Goal: Information Seeking & Learning: Learn about a topic

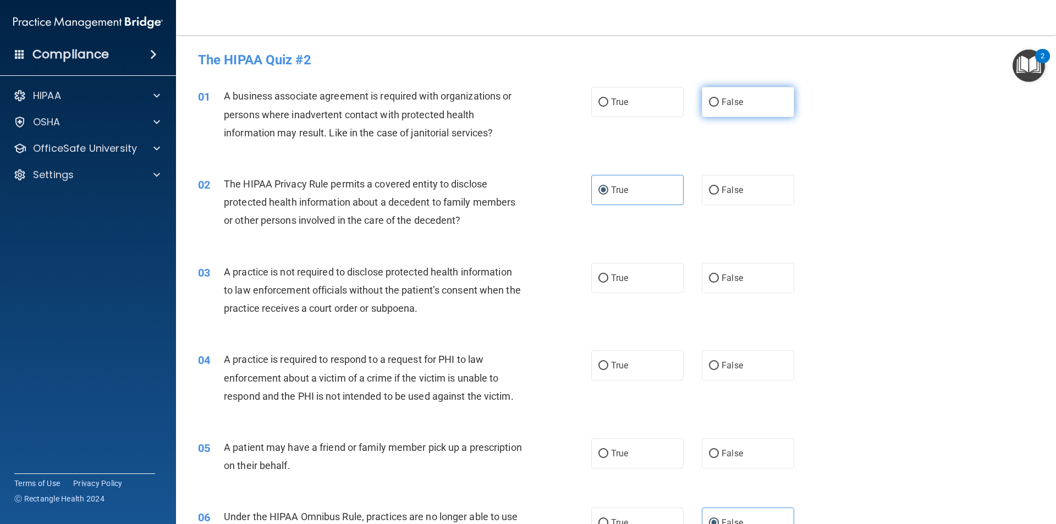
click at [721, 97] on span "False" at bounding box center [731, 102] width 21 height 10
click at [719, 98] on input "False" at bounding box center [714, 102] width 10 height 8
radio input "true"
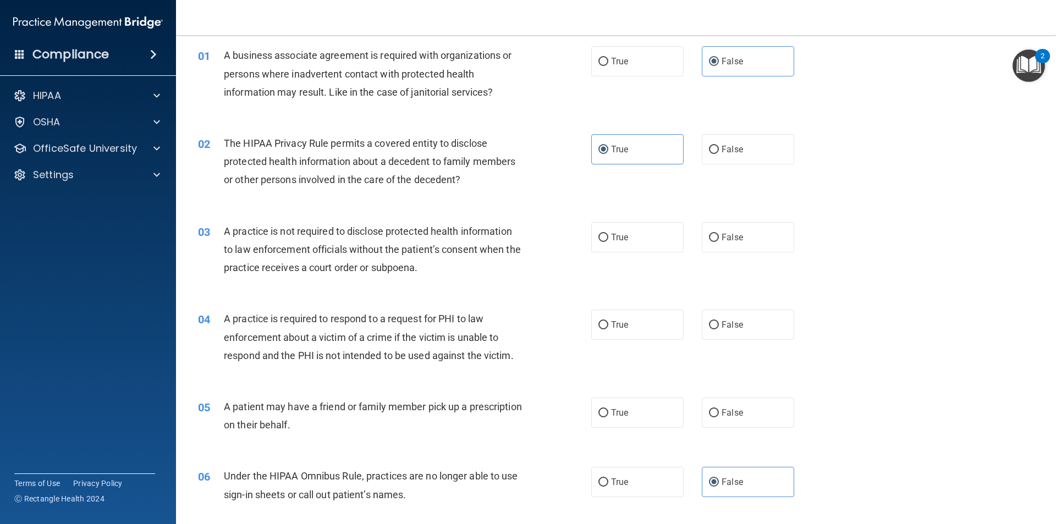
scroll to position [55, 0]
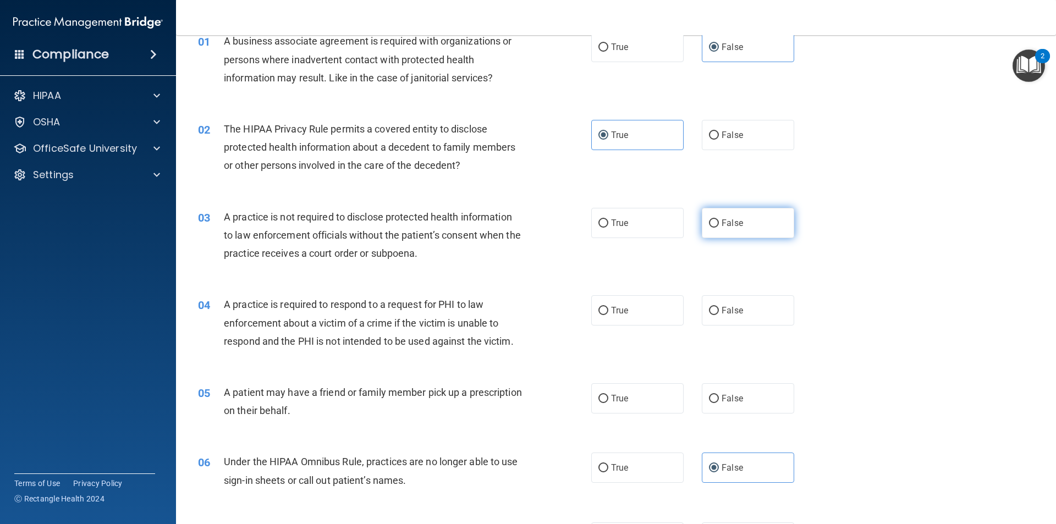
click at [710, 226] on input "False" at bounding box center [714, 223] width 10 height 8
radio input "true"
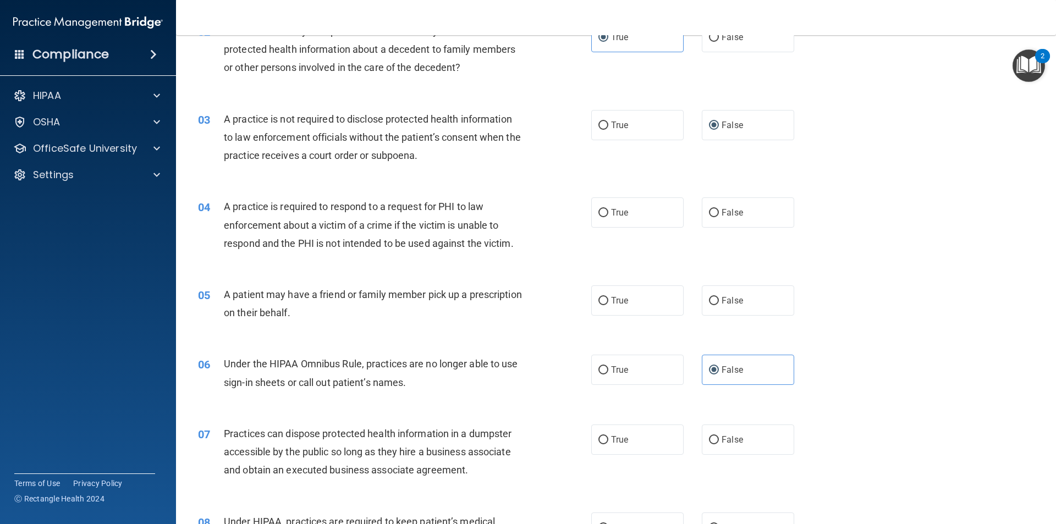
scroll to position [165, 0]
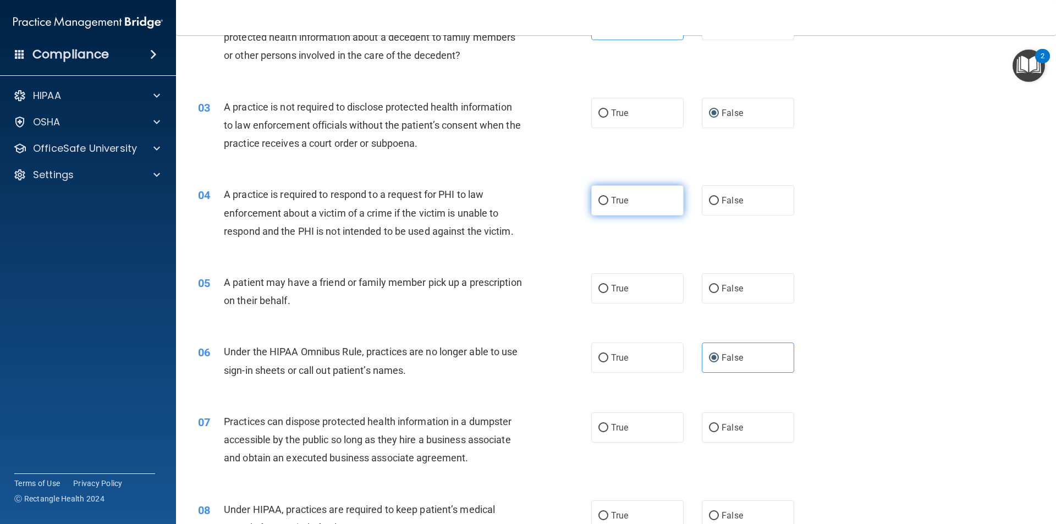
click at [615, 201] on span "True" at bounding box center [619, 200] width 17 height 10
click at [608, 201] on input "True" at bounding box center [603, 201] width 10 height 8
radio input "true"
click at [624, 284] on span "True" at bounding box center [619, 288] width 17 height 10
click at [608, 285] on input "True" at bounding box center [603, 289] width 10 height 8
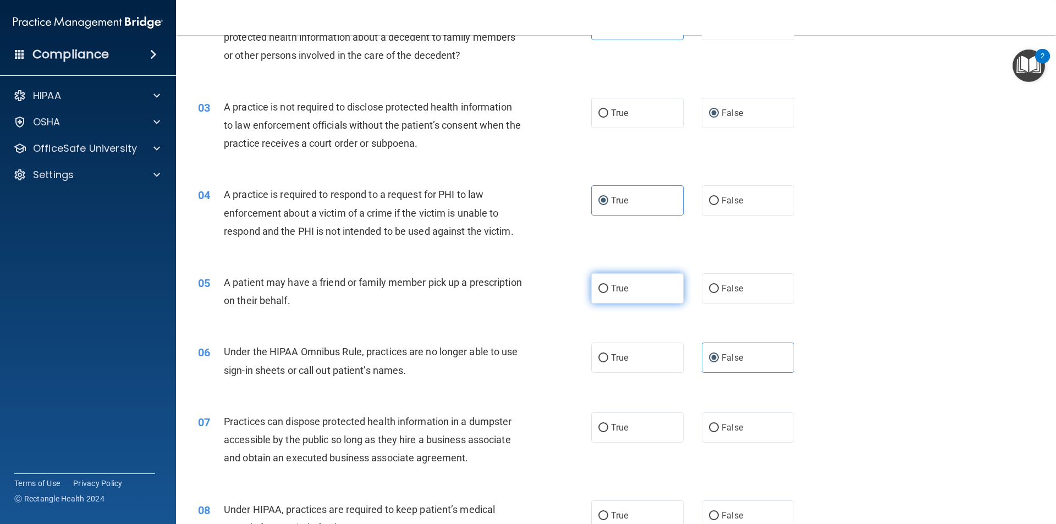
radio input "true"
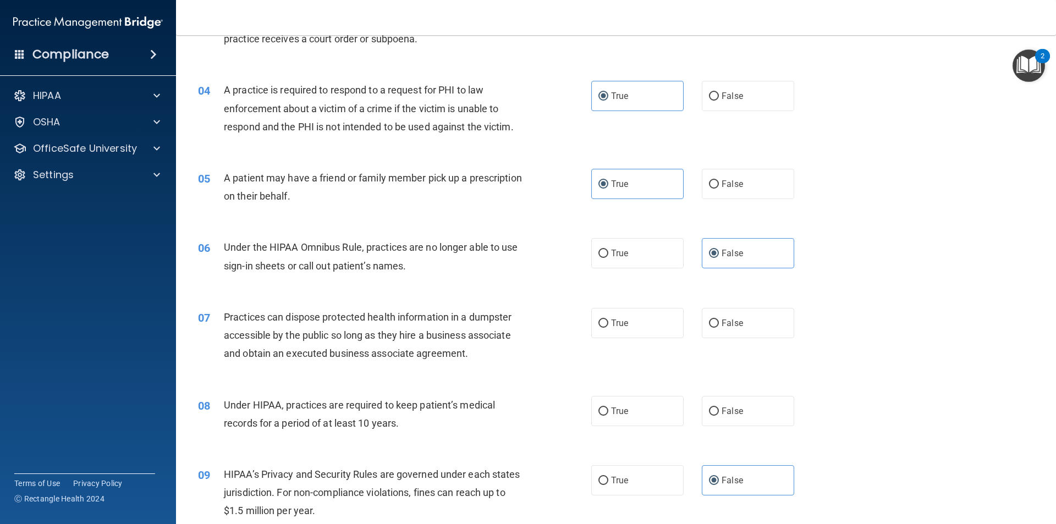
scroll to position [275, 0]
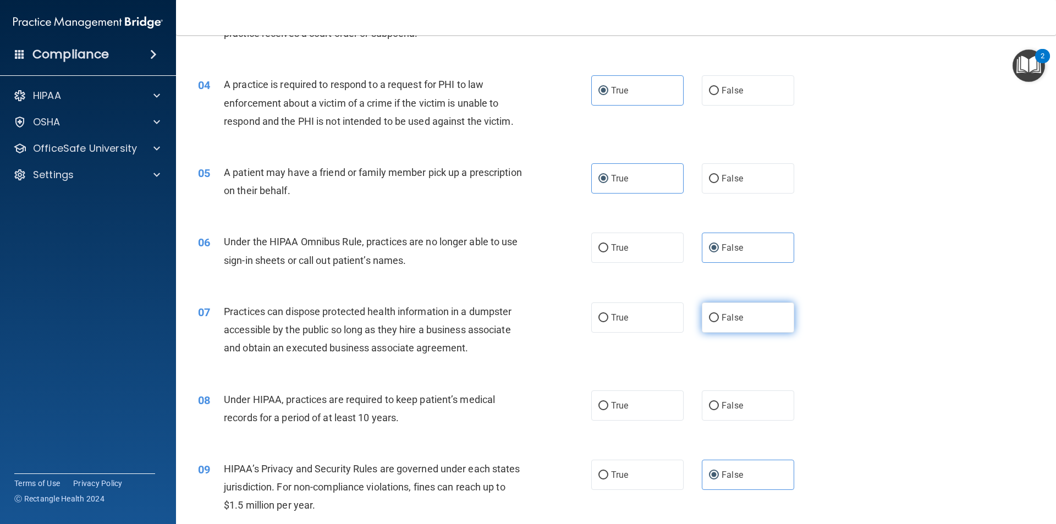
click at [709, 315] on input "False" at bounding box center [714, 318] width 10 height 8
radio input "true"
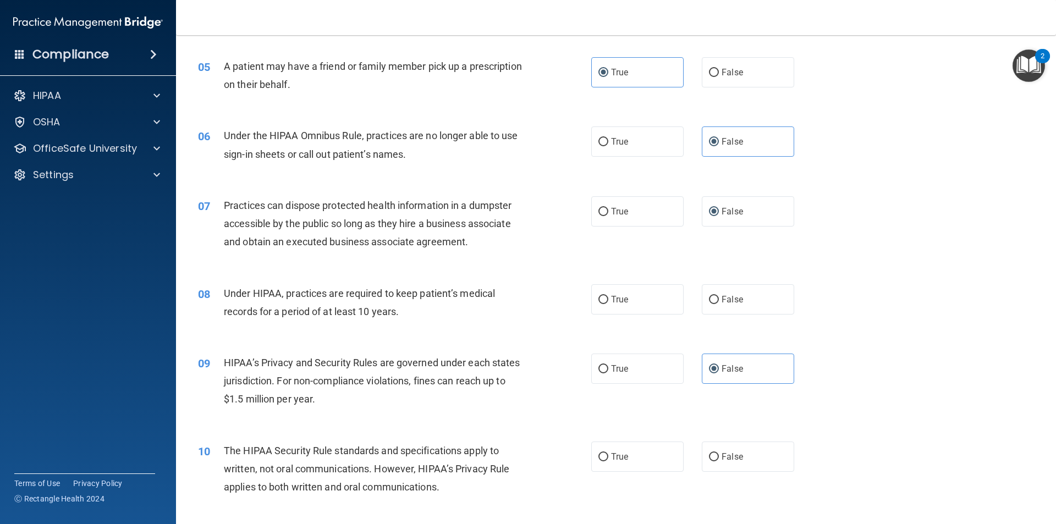
scroll to position [385, 0]
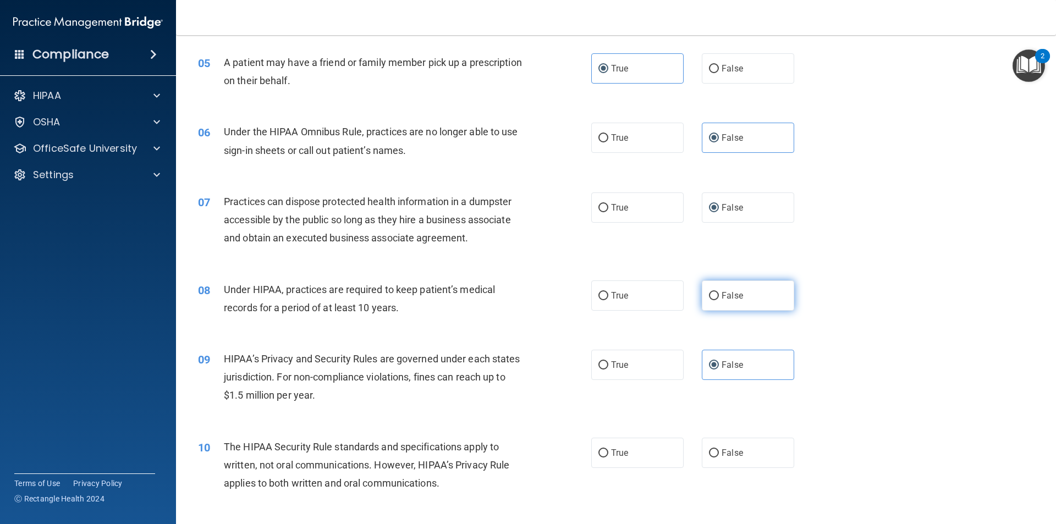
click at [731, 293] on span "False" at bounding box center [731, 295] width 21 height 10
click at [719, 293] on input "False" at bounding box center [714, 296] width 10 height 8
radio input "true"
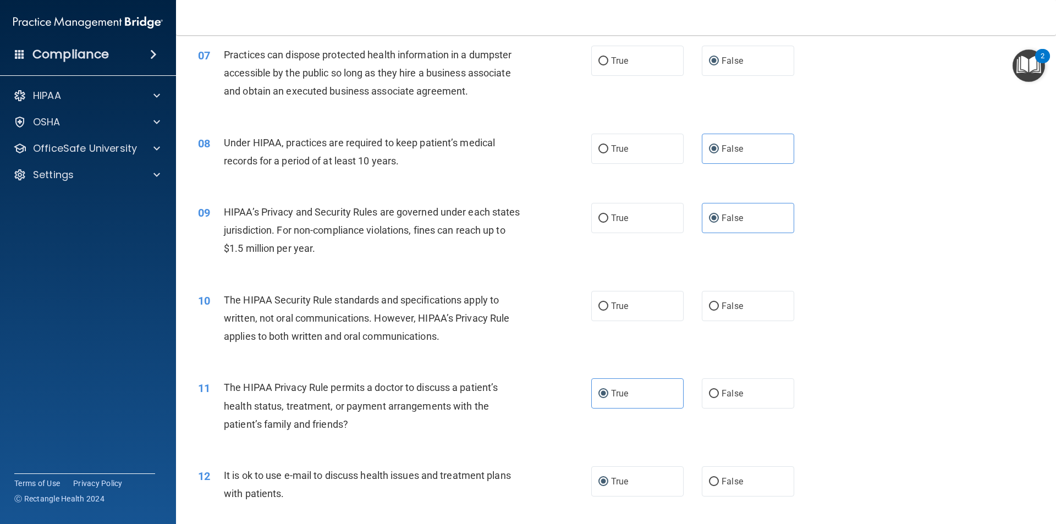
scroll to position [550, 0]
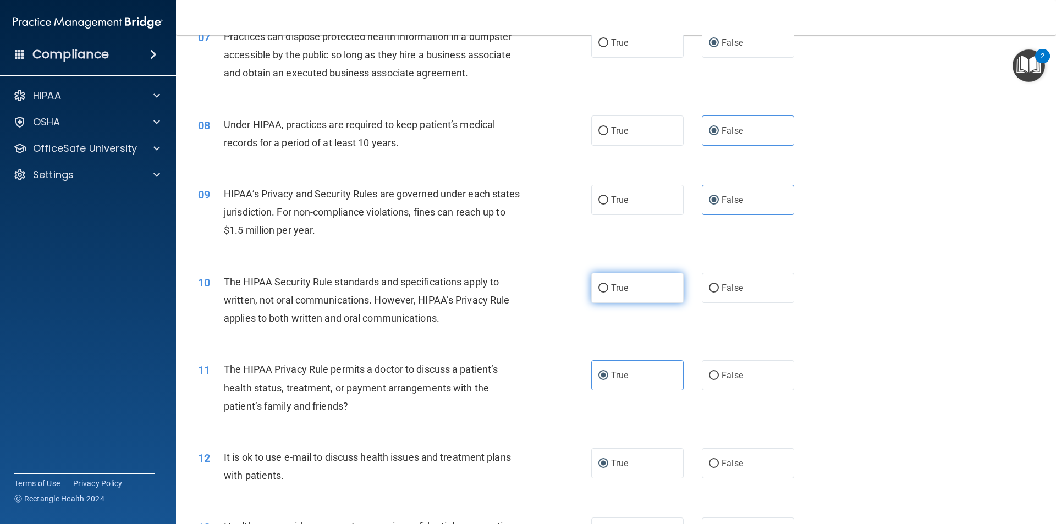
click at [624, 287] on span "True" at bounding box center [619, 288] width 17 height 10
click at [608, 287] on input "True" at bounding box center [603, 288] width 10 height 8
radio input "true"
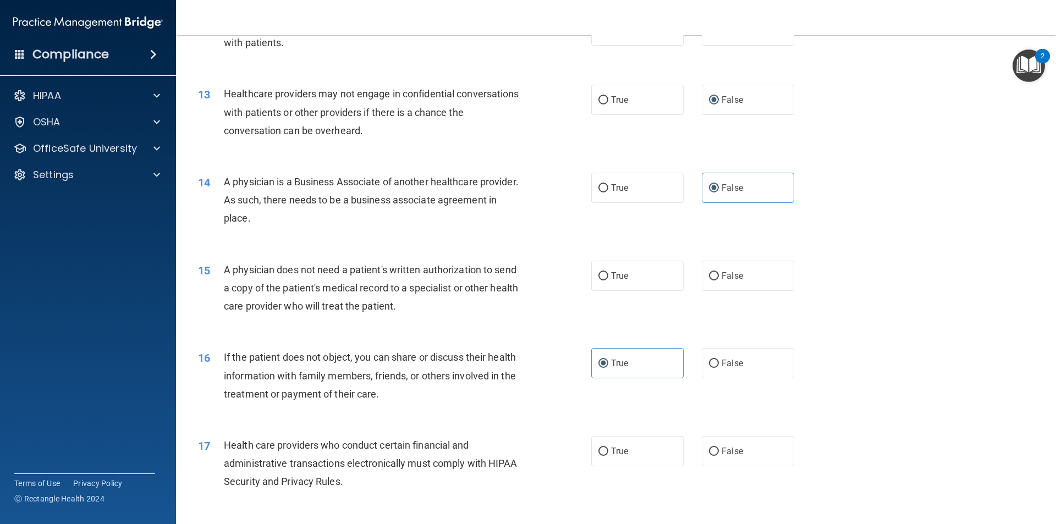
scroll to position [990, 0]
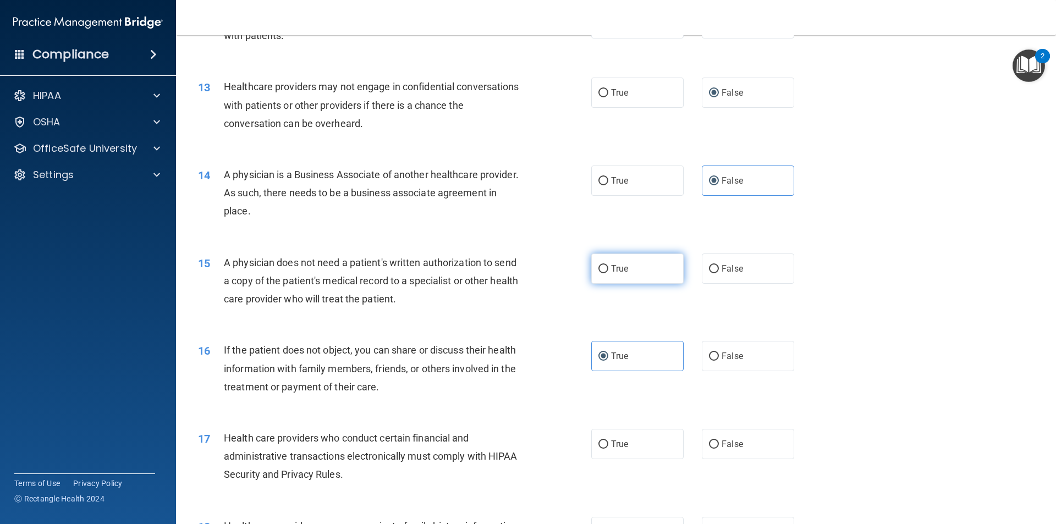
click at [621, 264] on span "True" at bounding box center [619, 268] width 17 height 10
click at [608, 265] on input "True" at bounding box center [603, 269] width 10 height 8
radio input "true"
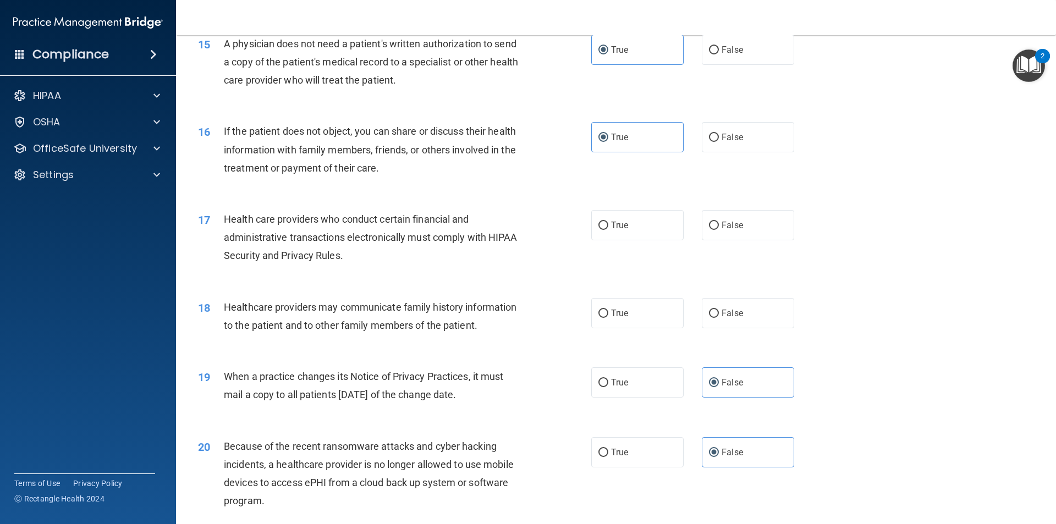
scroll to position [1210, 0]
click at [604, 224] on label "True" at bounding box center [637, 224] width 92 height 30
click at [604, 224] on input "True" at bounding box center [603, 225] width 10 height 8
radio input "true"
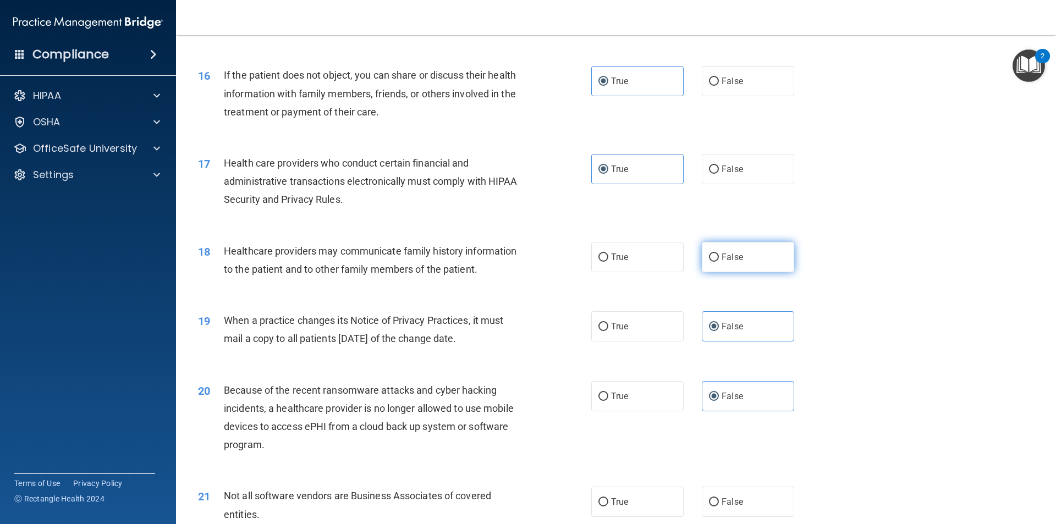
click at [702, 259] on label "False" at bounding box center [748, 257] width 92 height 30
click at [709, 259] on input "False" at bounding box center [714, 258] width 10 height 8
radio input "true"
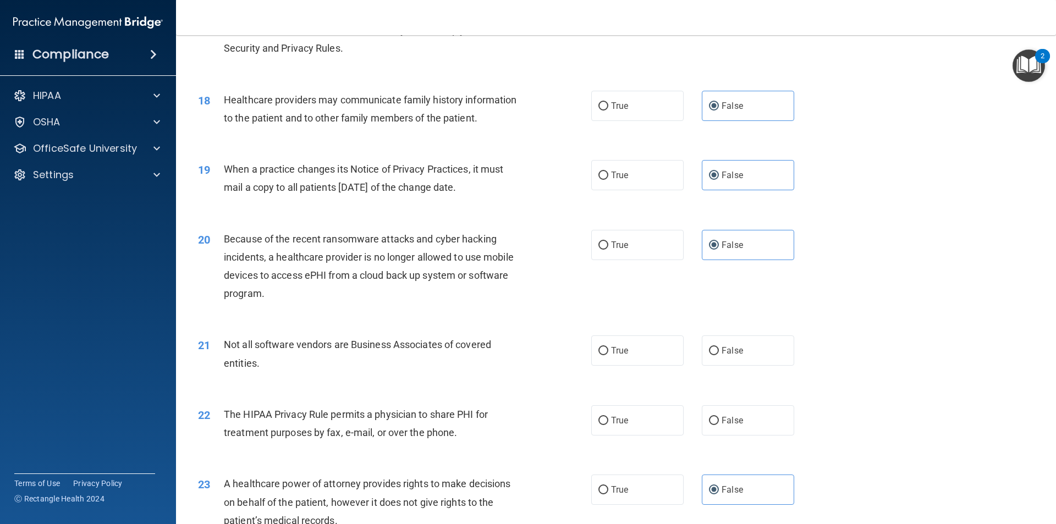
scroll to position [1430, 0]
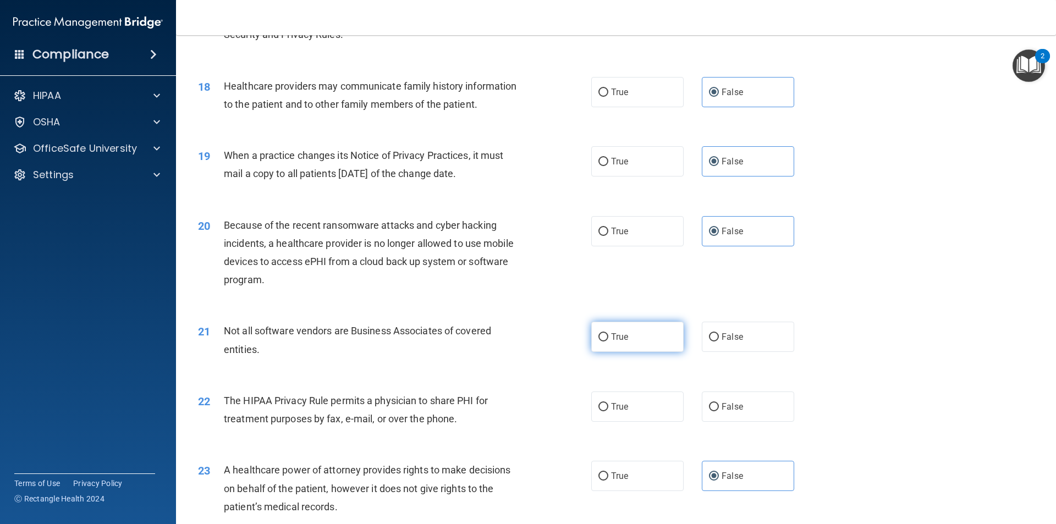
click at [652, 337] on label "True" at bounding box center [637, 337] width 92 height 30
click at [608, 337] on input "True" at bounding box center [603, 337] width 10 height 8
radio input "true"
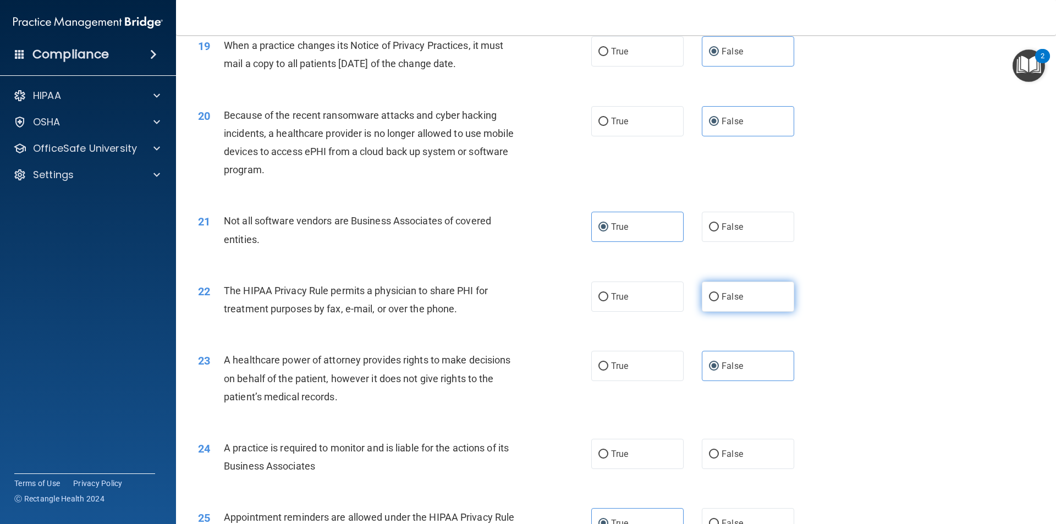
click at [743, 297] on label "False" at bounding box center [748, 297] width 92 height 30
click at [719, 297] on input "False" at bounding box center [714, 297] width 10 height 8
radio input "true"
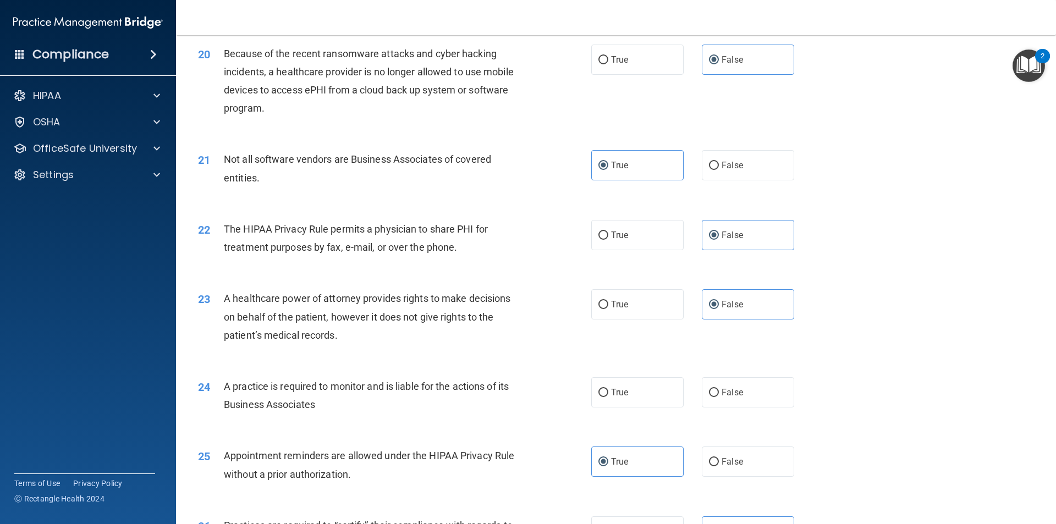
scroll to position [1705, 0]
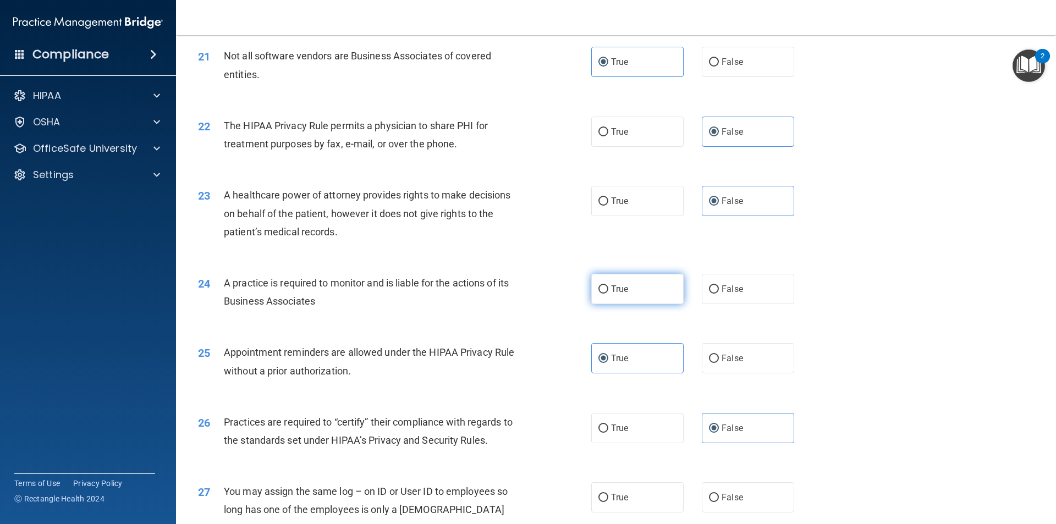
click at [657, 294] on label "True" at bounding box center [637, 289] width 92 height 30
click at [608, 294] on input "True" at bounding box center [603, 289] width 10 height 8
radio input "true"
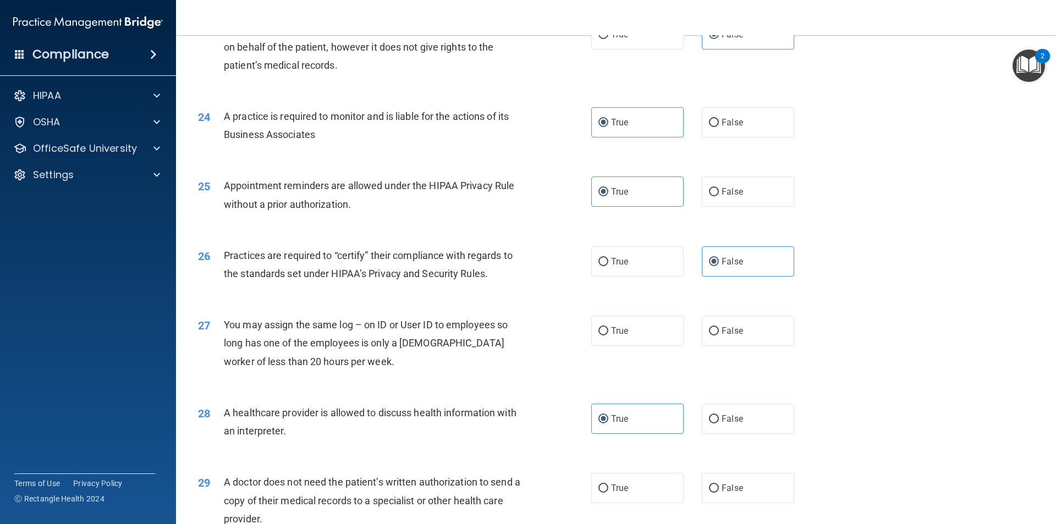
scroll to position [1925, 0]
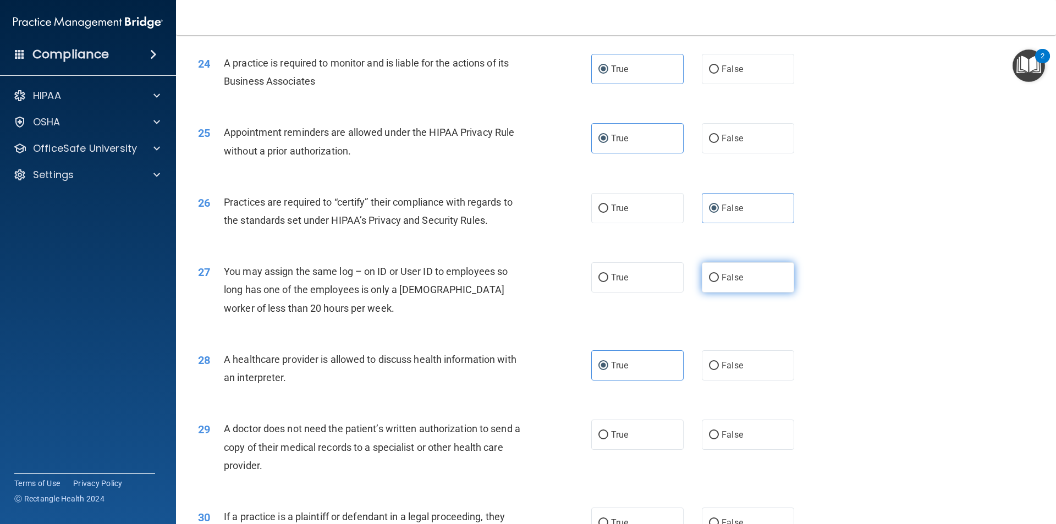
drag, startPoint x: 730, startPoint y: 280, endPoint x: 739, endPoint y: 282, distance: 8.9
click at [732, 282] on span "False" at bounding box center [731, 277] width 21 height 10
click at [709, 70] on input "False" at bounding box center [714, 69] width 10 height 8
radio input "true"
radio input "false"
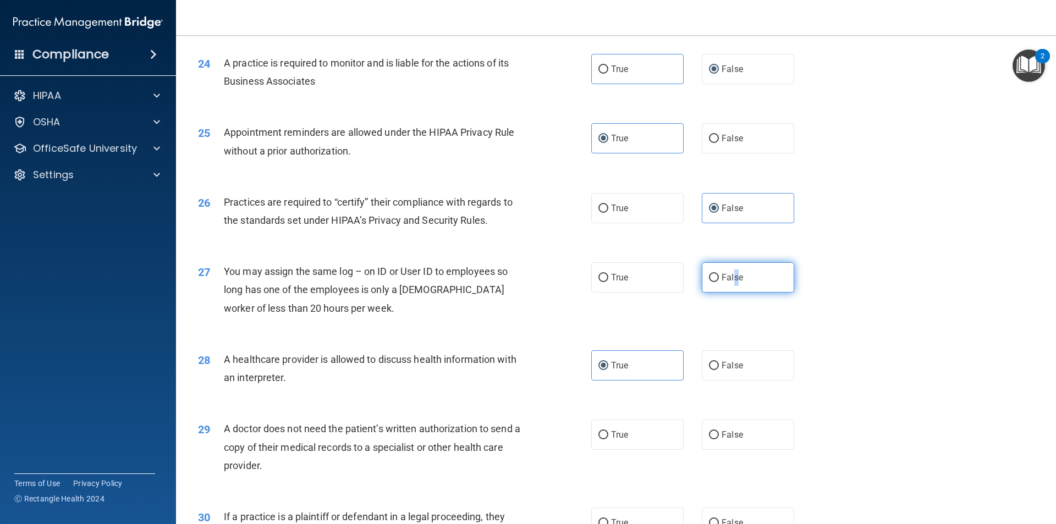
click at [715, 275] on label "False" at bounding box center [748, 277] width 92 height 30
click at [709, 279] on label "False" at bounding box center [748, 277] width 92 height 30
click at [710, 278] on input "False" at bounding box center [714, 278] width 10 height 8
radio input "true"
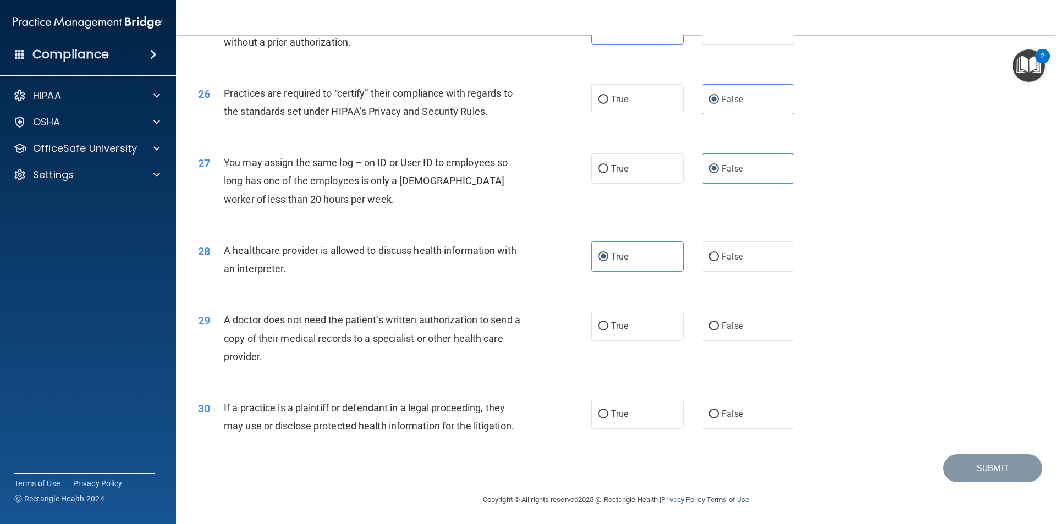
scroll to position [2035, 0]
click at [602, 324] on input "True" at bounding box center [603, 325] width 10 height 8
radio input "true"
click at [639, 421] on label "True" at bounding box center [637, 413] width 92 height 30
click at [608, 417] on input "True" at bounding box center [603, 413] width 10 height 8
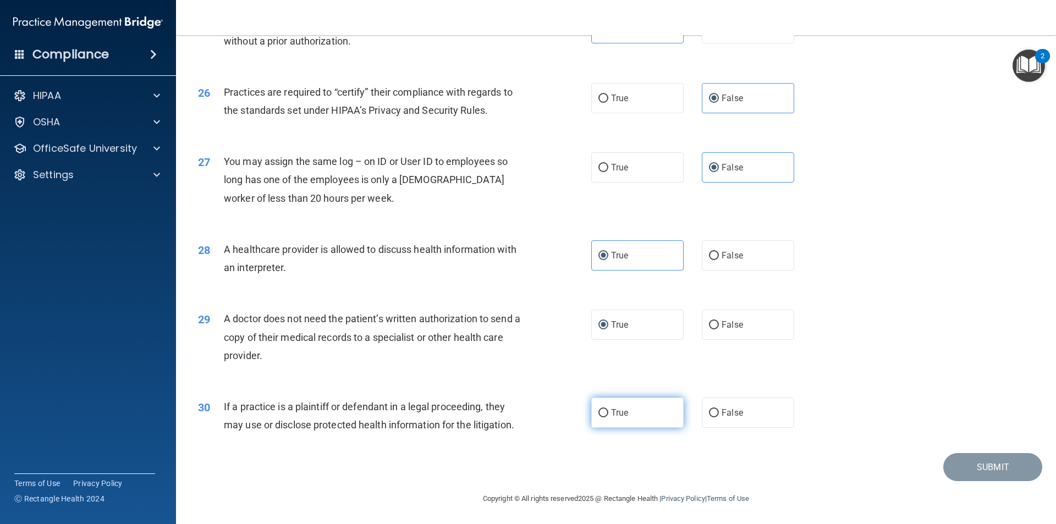
radio input "true"
click at [963, 464] on button "Submit" at bounding box center [992, 467] width 99 height 28
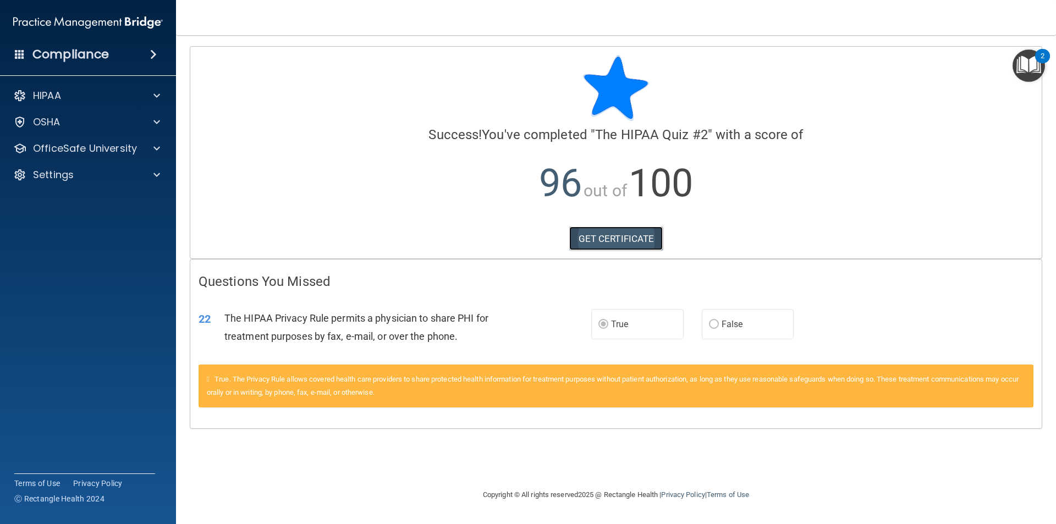
click at [640, 246] on link "GET CERTIFICATE" at bounding box center [616, 239] width 94 height 24
click at [1032, 54] on img "Open Resource Center, 2 new notifications" at bounding box center [1028, 65] width 32 height 32
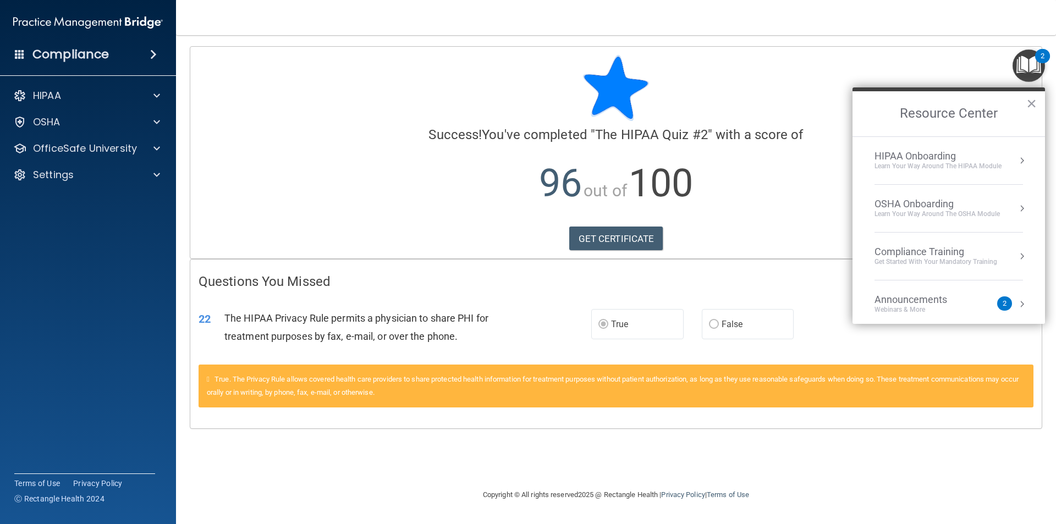
click at [957, 152] on div "HIPAA Onboarding" at bounding box center [937, 156] width 127 height 12
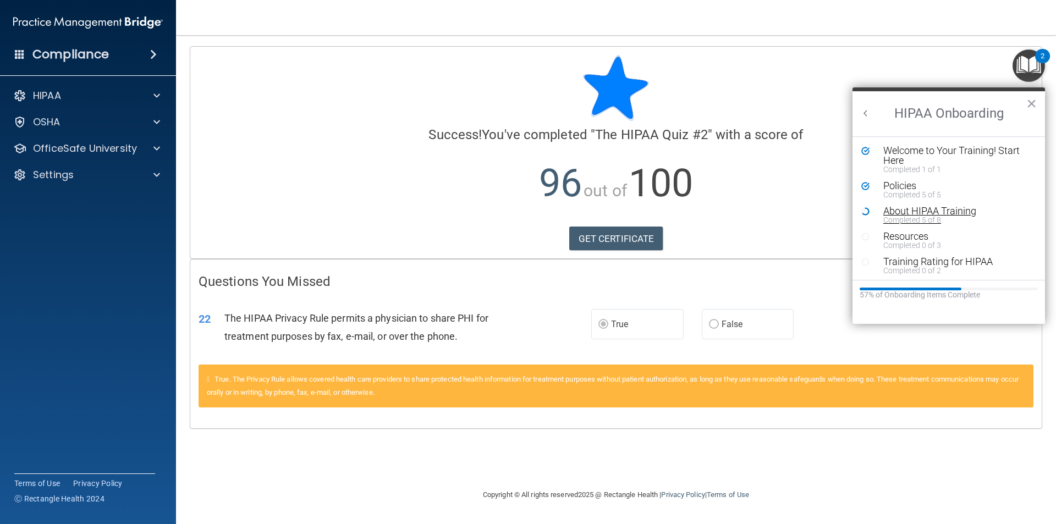
click at [935, 218] on div "Completed 5 of 8" at bounding box center [952, 220] width 139 height 8
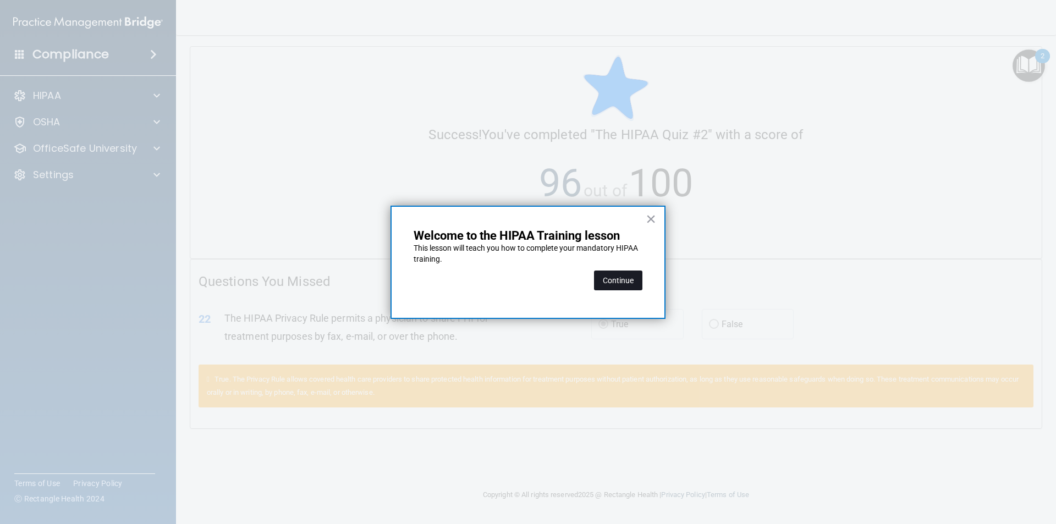
click at [620, 287] on button "Continue" at bounding box center [618, 281] width 48 height 20
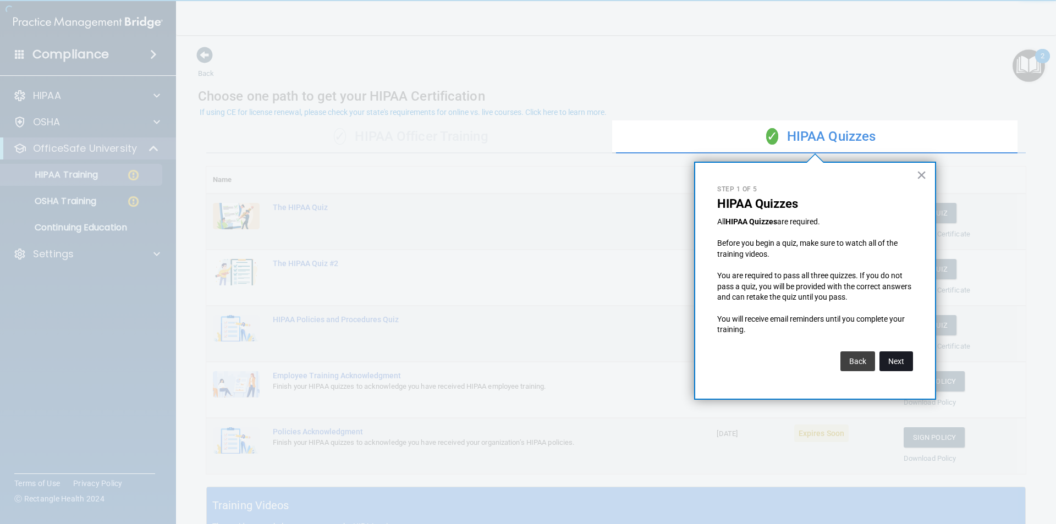
click at [902, 361] on button "Next" at bounding box center [896, 361] width 34 height 20
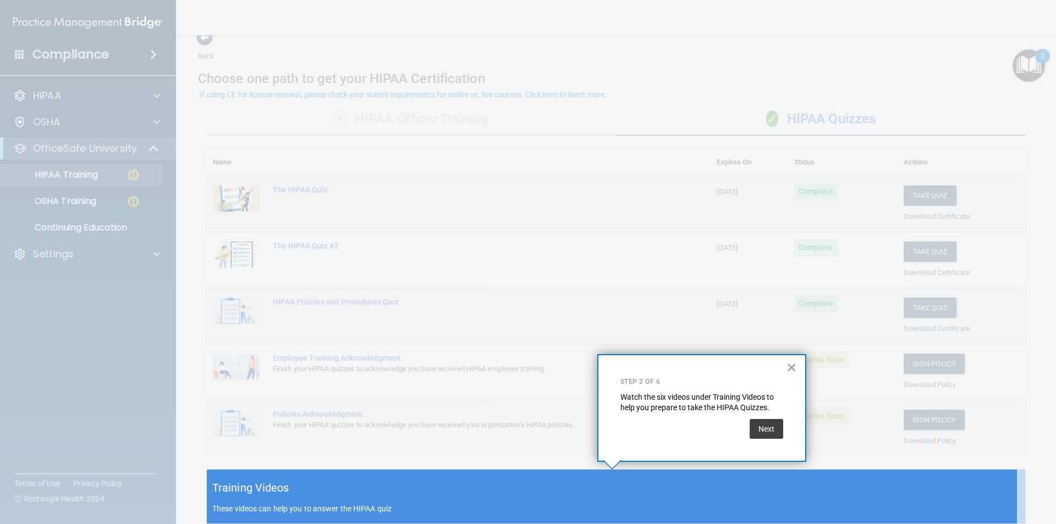
click at [793, 366] on button "×" at bounding box center [791, 368] width 10 height 18
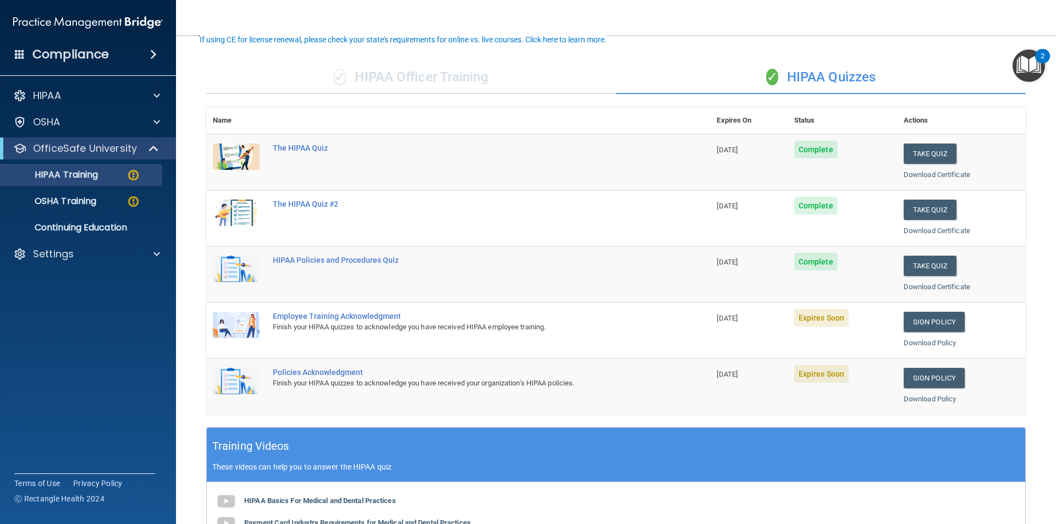
scroll to position [73, 0]
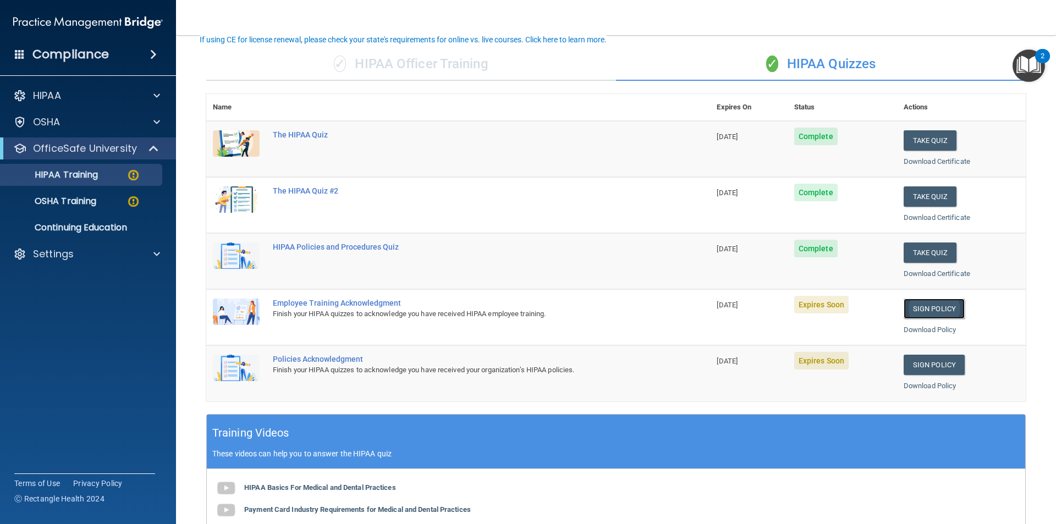
click at [928, 308] on link "Sign Policy" at bounding box center [933, 309] width 61 height 20
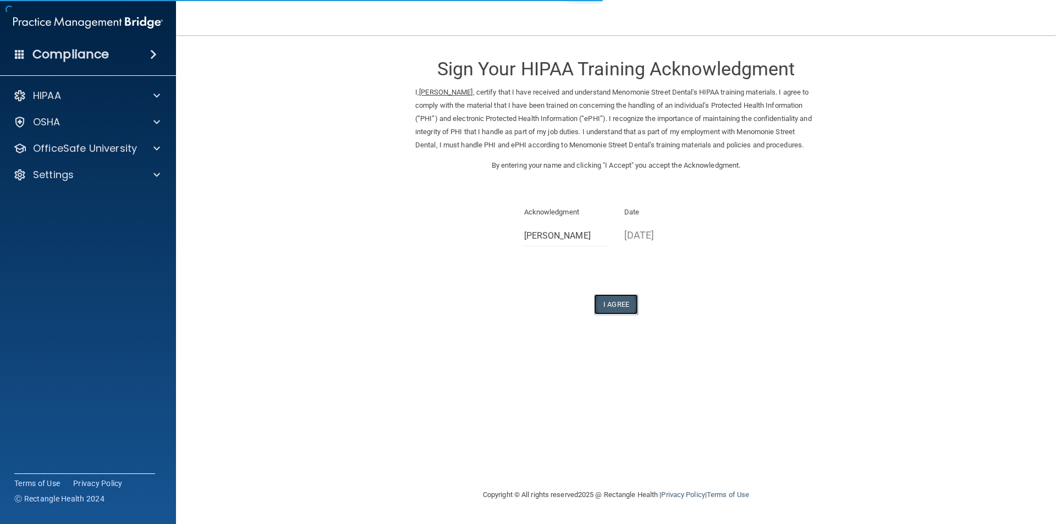
click at [615, 315] on button "I Agree" at bounding box center [616, 304] width 44 height 20
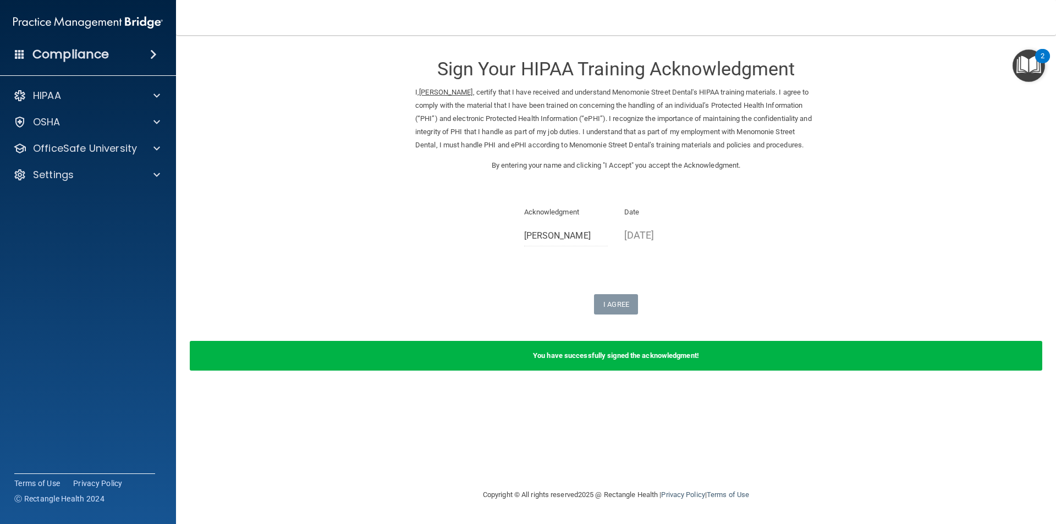
click at [1041, 64] on div "2" at bounding box center [1042, 63] width 4 height 14
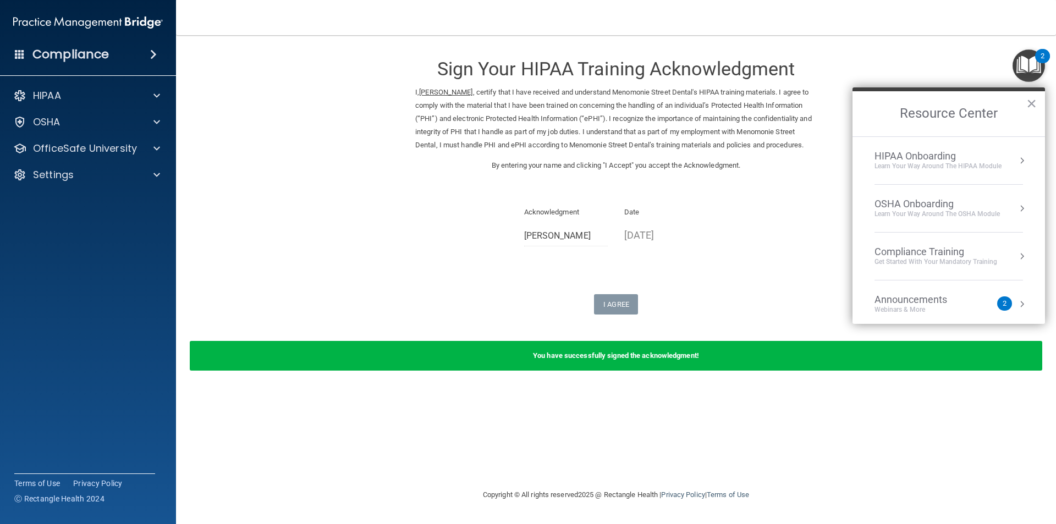
click at [948, 162] on div "Learn Your Way around the HIPAA module" at bounding box center [937, 166] width 127 height 9
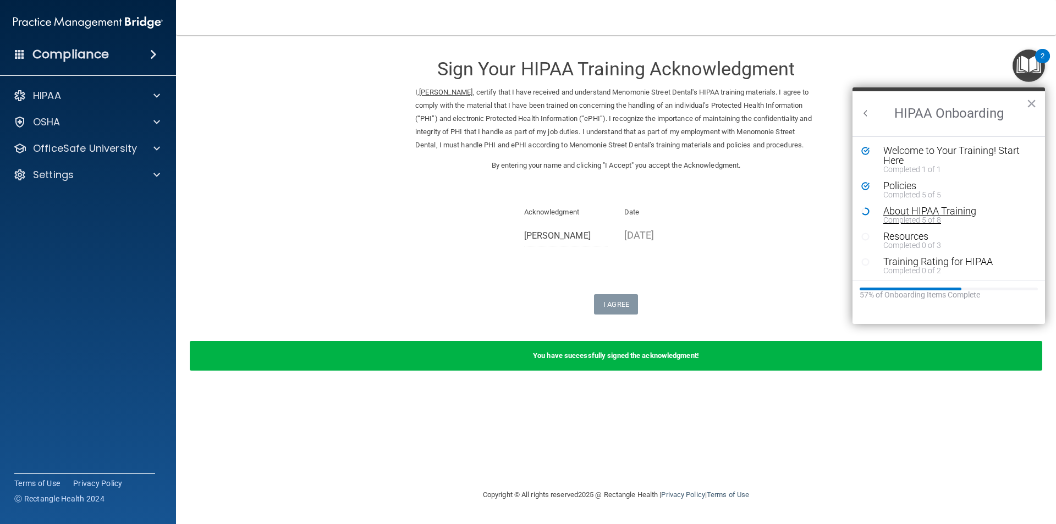
click at [914, 207] on div "About HIPAA Training" at bounding box center [952, 211] width 139 height 10
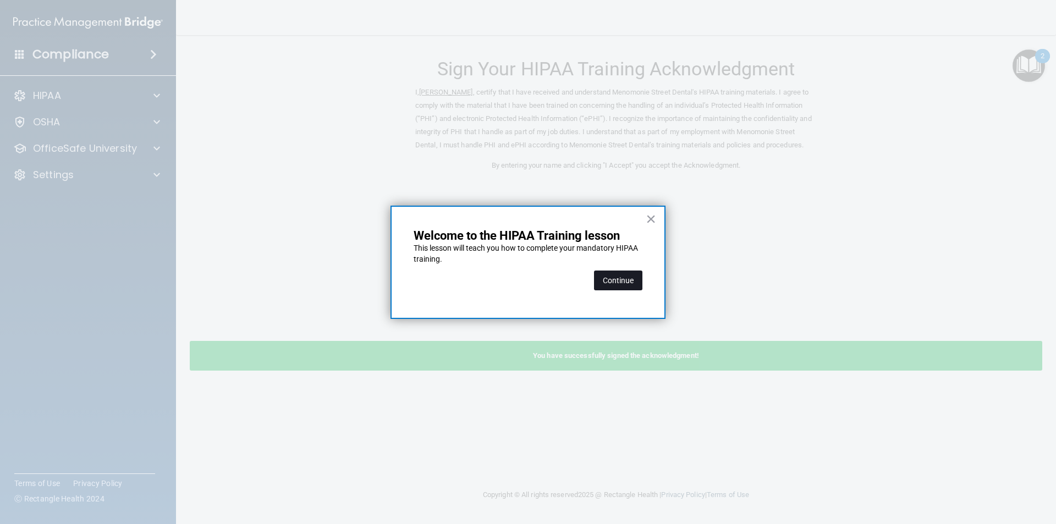
click at [623, 277] on button "Continue" at bounding box center [618, 281] width 48 height 20
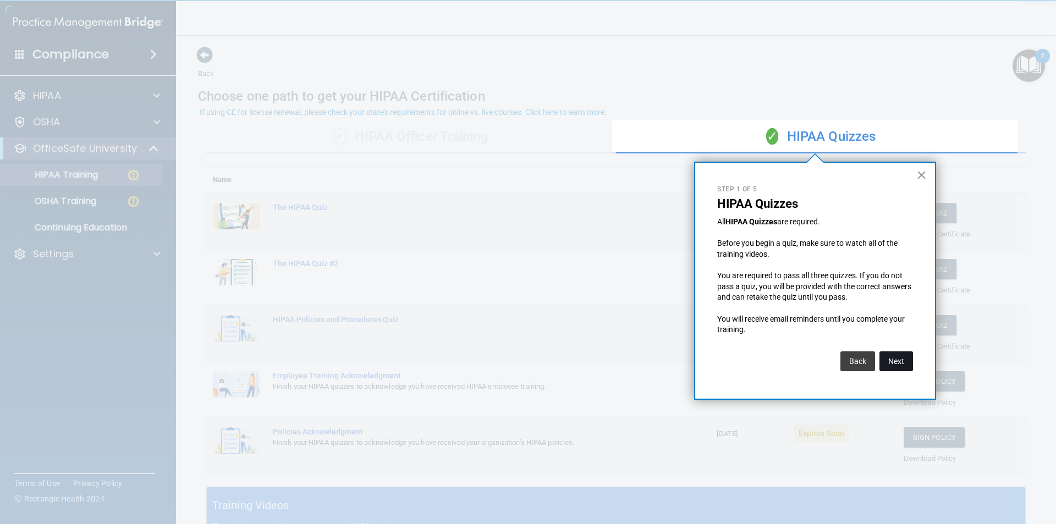
click at [899, 359] on button "Next" at bounding box center [896, 361] width 34 height 20
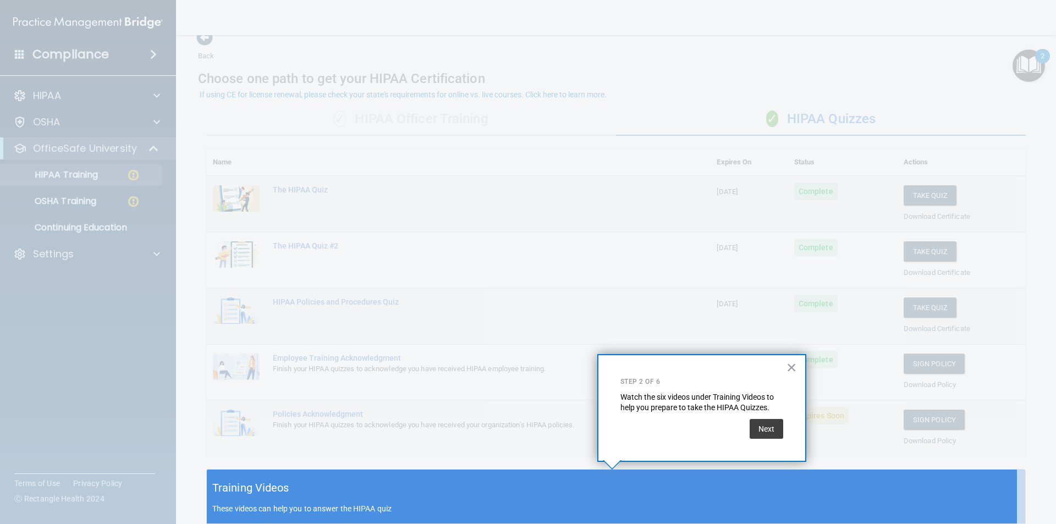
drag, startPoint x: 794, startPoint y: 368, endPoint x: 808, endPoint y: 372, distance: 14.3
click at [796, 368] on button "×" at bounding box center [791, 368] width 10 height 18
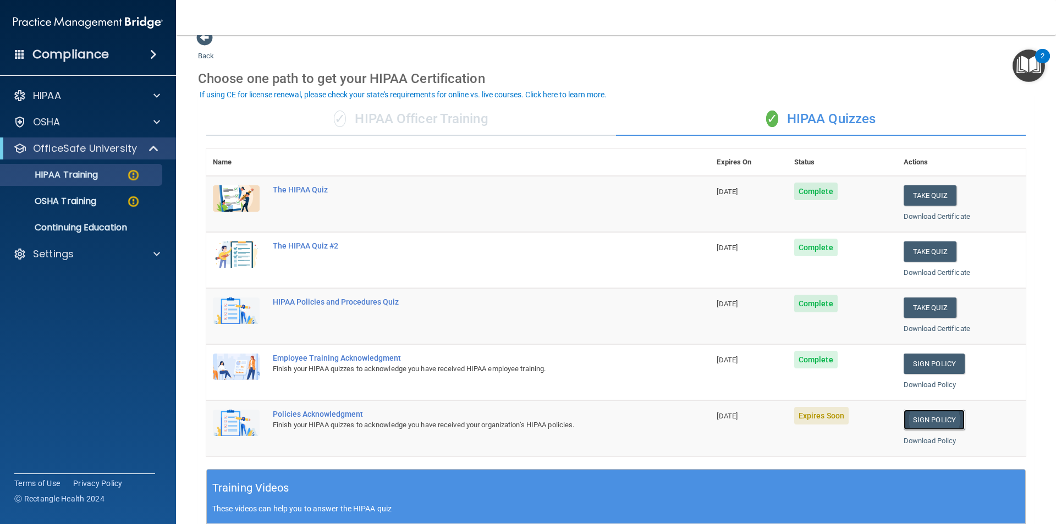
click at [905, 419] on link "Sign Policy" at bounding box center [933, 420] width 61 height 20
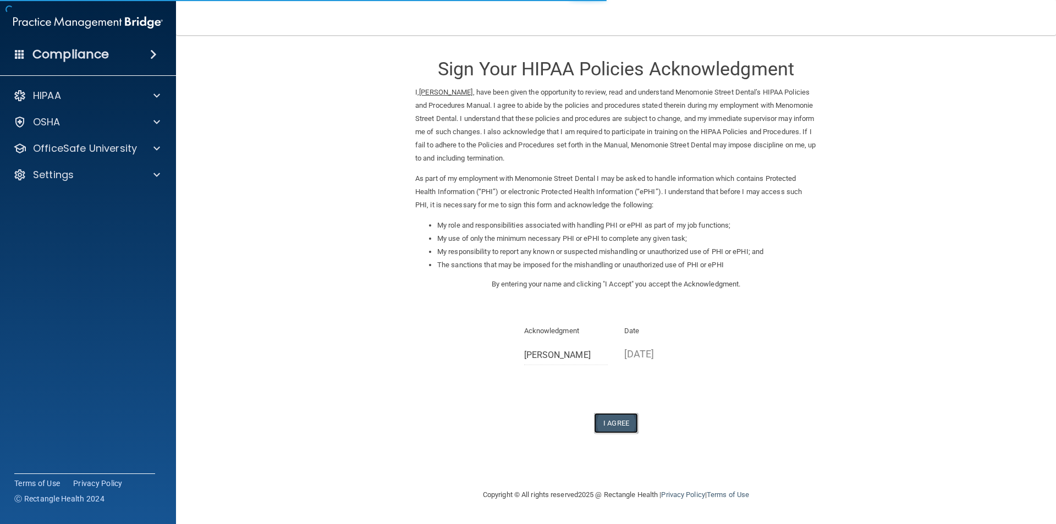
click at [608, 421] on button "I Agree" at bounding box center [616, 423] width 44 height 20
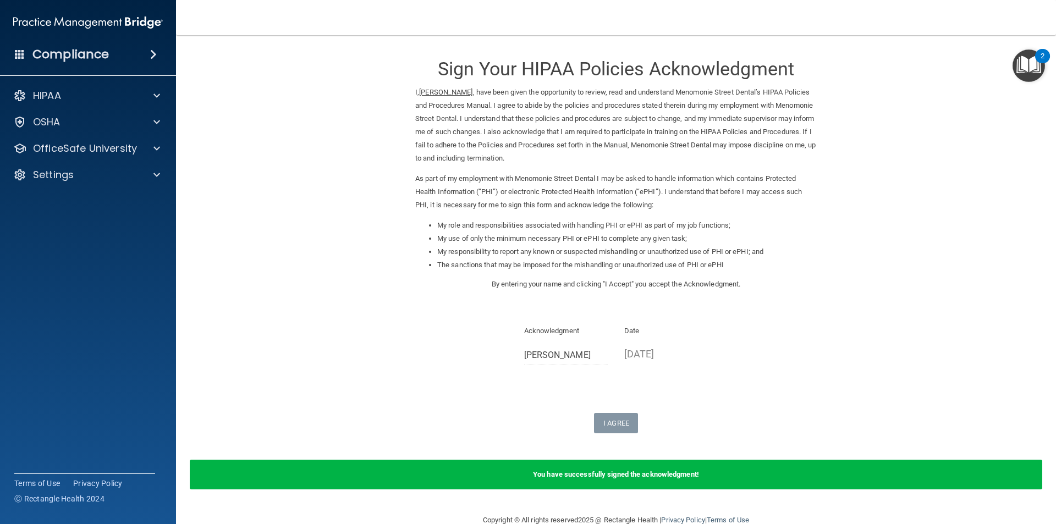
click at [1035, 69] on img "Open Resource Center, 2 new notifications" at bounding box center [1028, 65] width 32 height 32
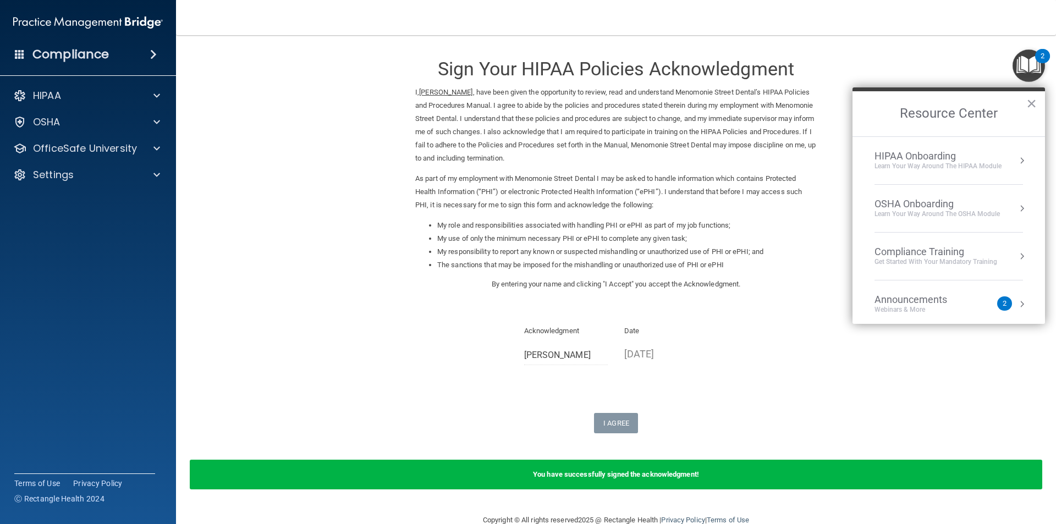
click at [935, 202] on div "OSHA Onboarding" at bounding box center [936, 204] width 125 height 12
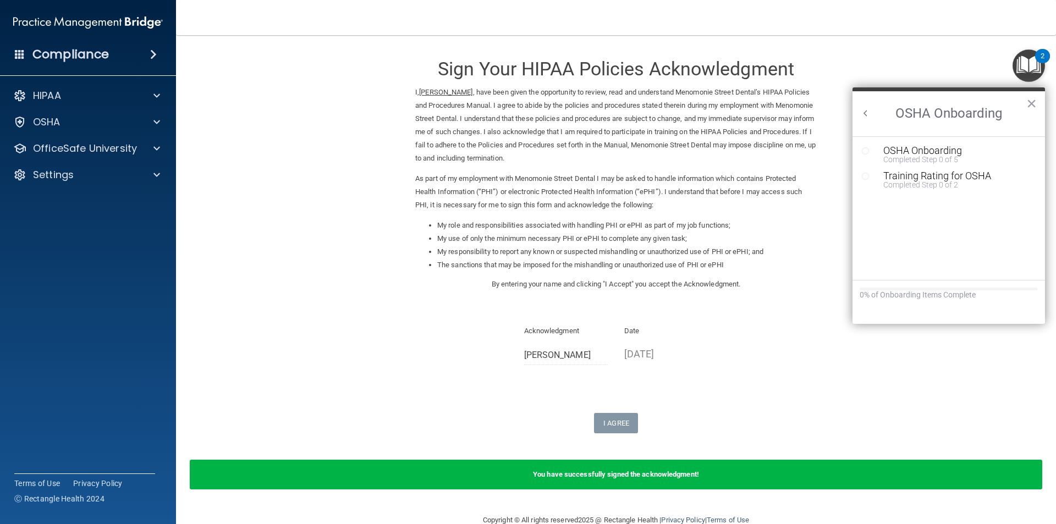
click at [865, 150] on icon "Resource Center" at bounding box center [865, 151] width 8 height 8
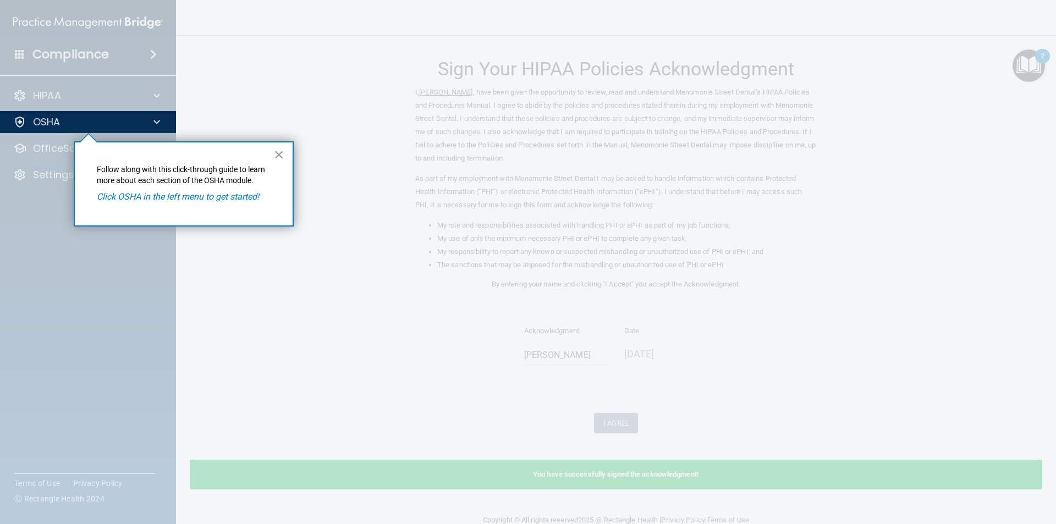
click at [282, 152] on button "×" at bounding box center [279, 155] width 10 height 18
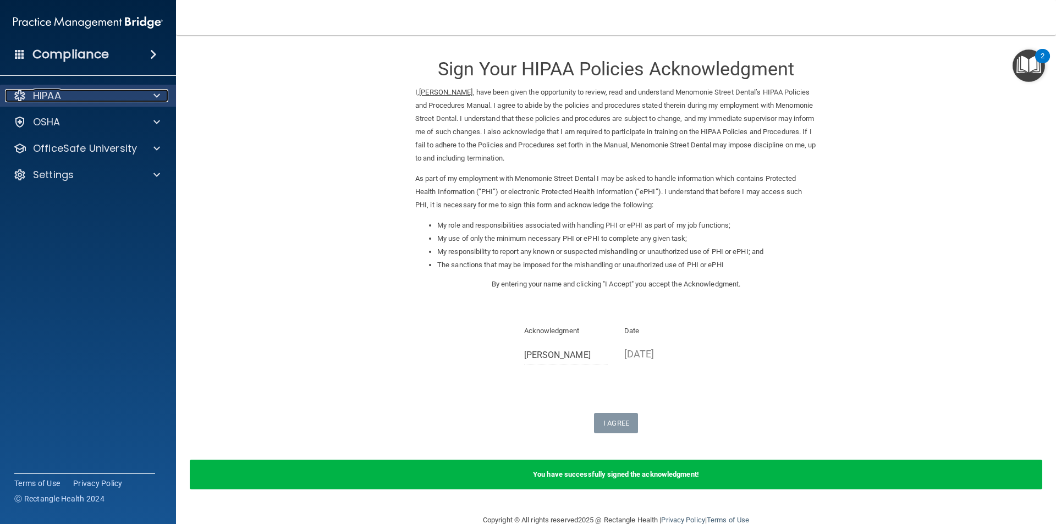
click at [89, 93] on div "HIPAA" at bounding box center [73, 95] width 136 height 13
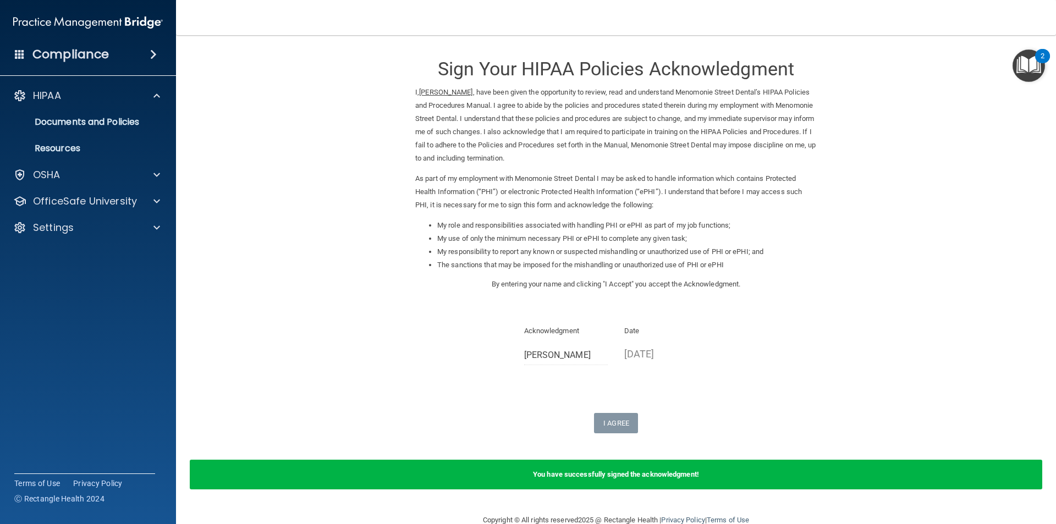
click at [1031, 64] on img "Open Resource Center, 2 new notifications" at bounding box center [1028, 65] width 32 height 32
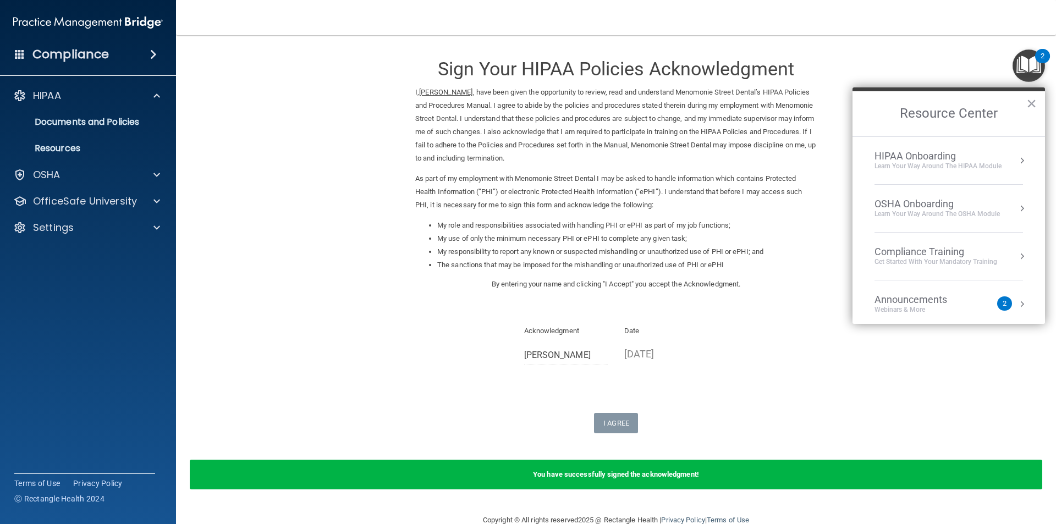
click at [980, 165] on div "Learn Your Way around the HIPAA module" at bounding box center [937, 166] width 127 height 9
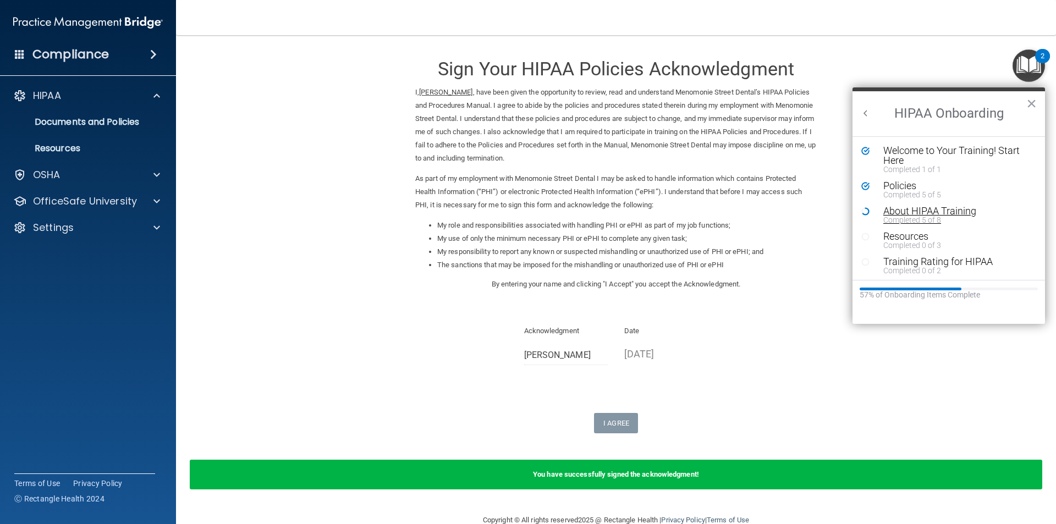
click at [945, 214] on div "About HIPAA Training" at bounding box center [952, 211] width 139 height 10
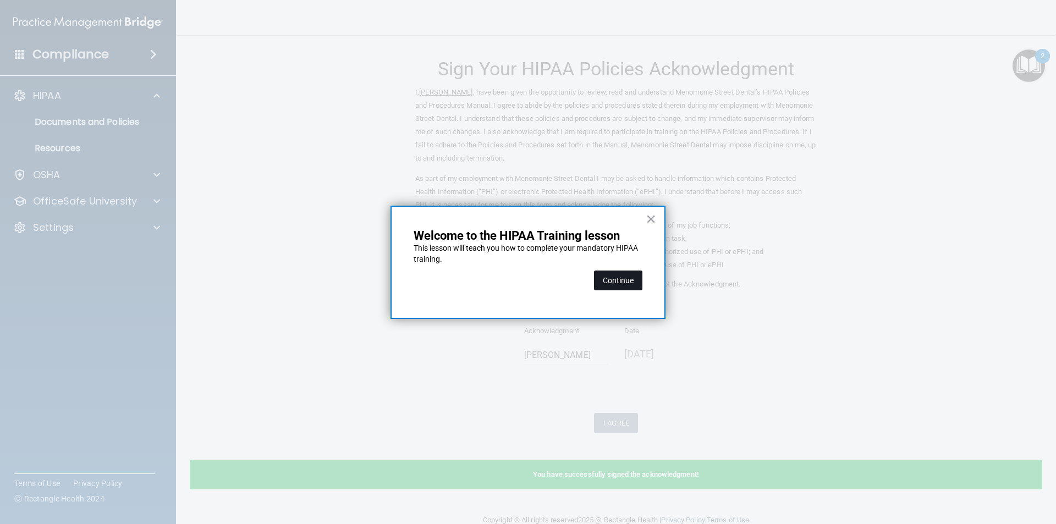
click at [630, 284] on button "Continue" at bounding box center [618, 281] width 48 height 20
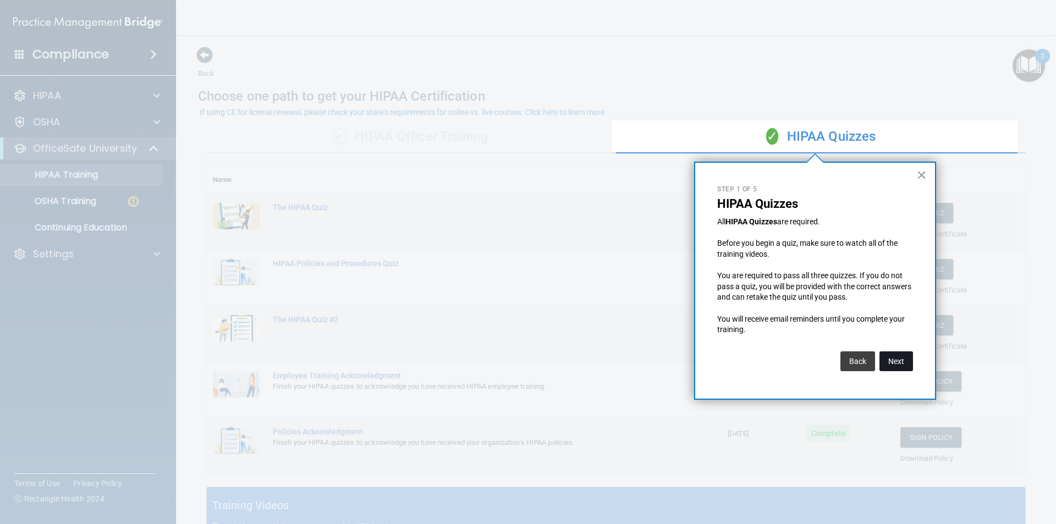
click at [891, 366] on button "Next" at bounding box center [896, 361] width 34 height 20
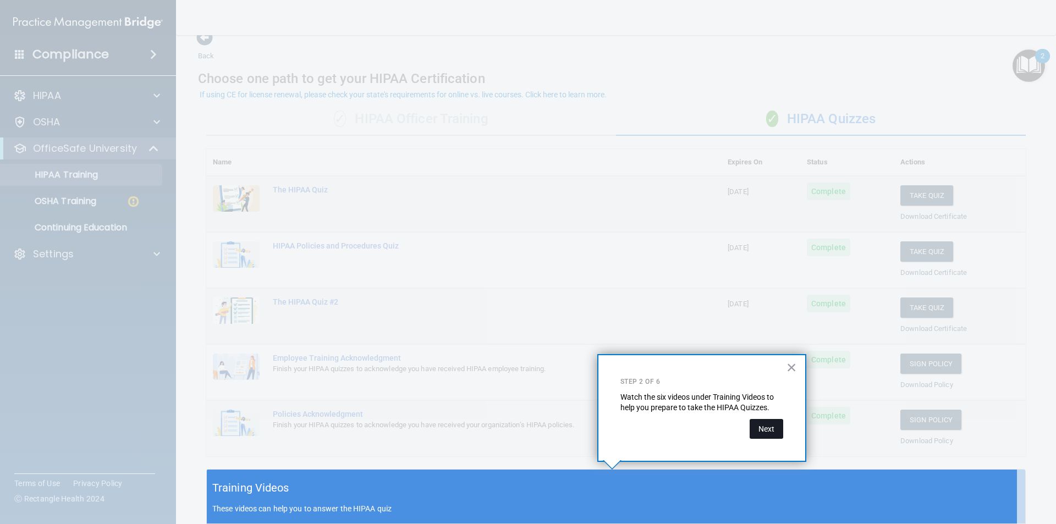
click at [769, 433] on button "Next" at bounding box center [767, 429] width 34 height 20
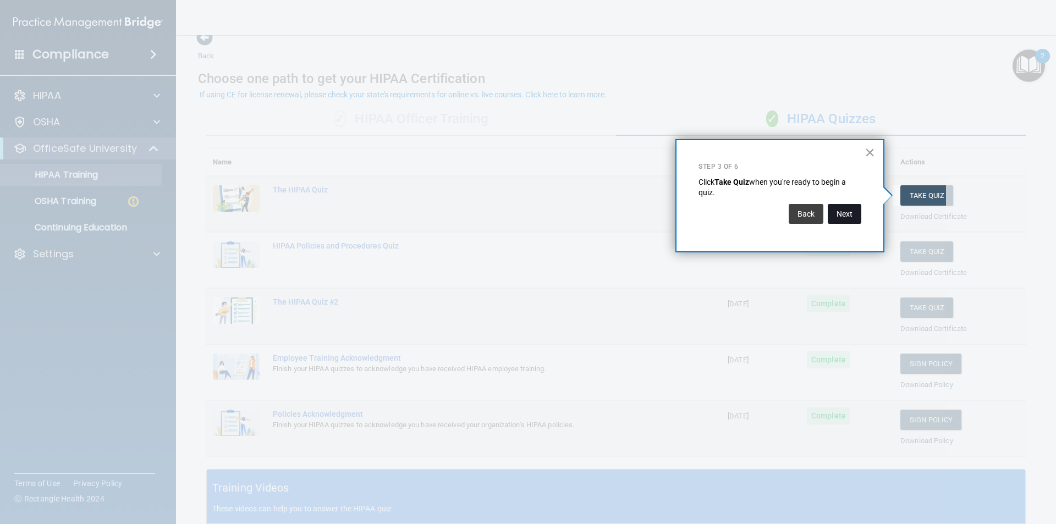
click at [839, 210] on button "Next" at bounding box center [845, 214] width 34 height 20
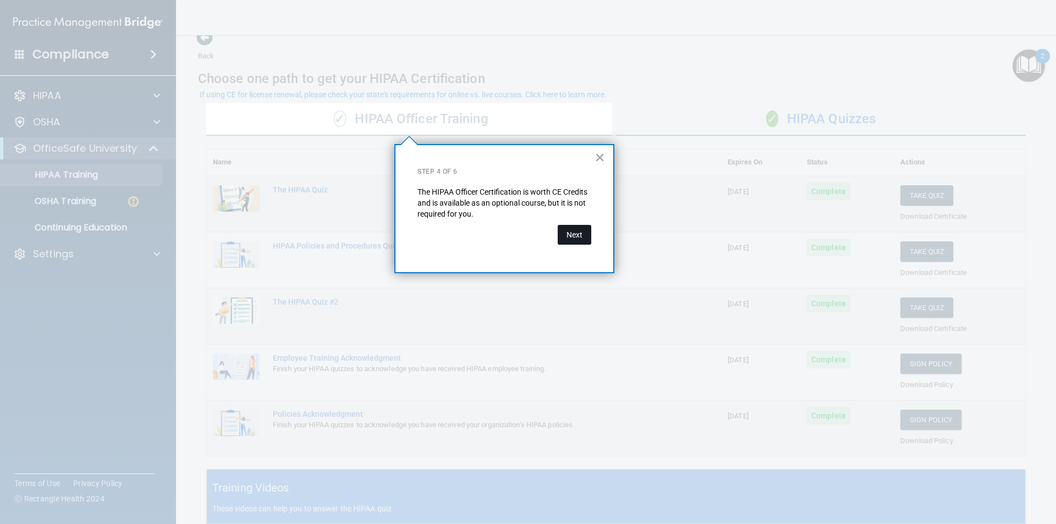
click at [577, 236] on button "Next" at bounding box center [575, 235] width 34 height 20
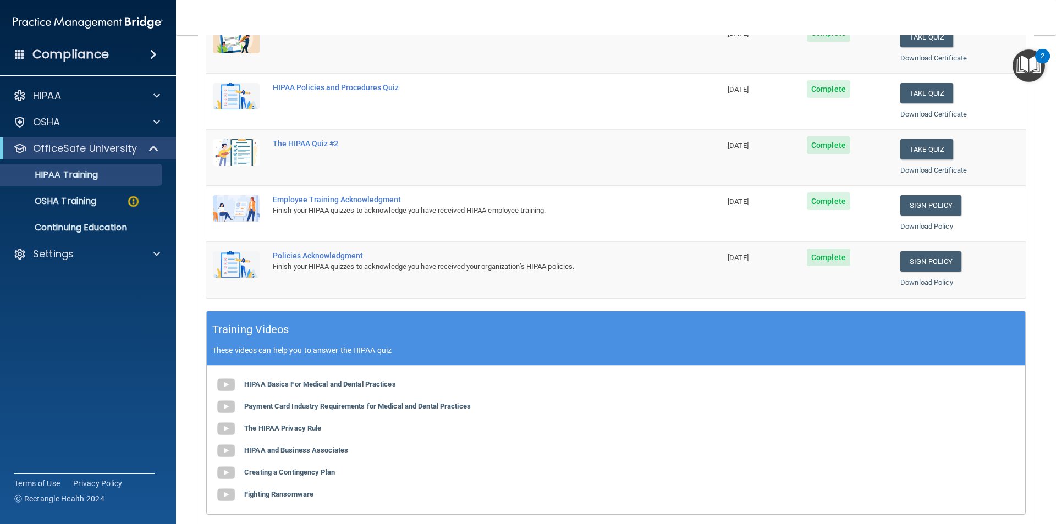
scroll to position [0, 0]
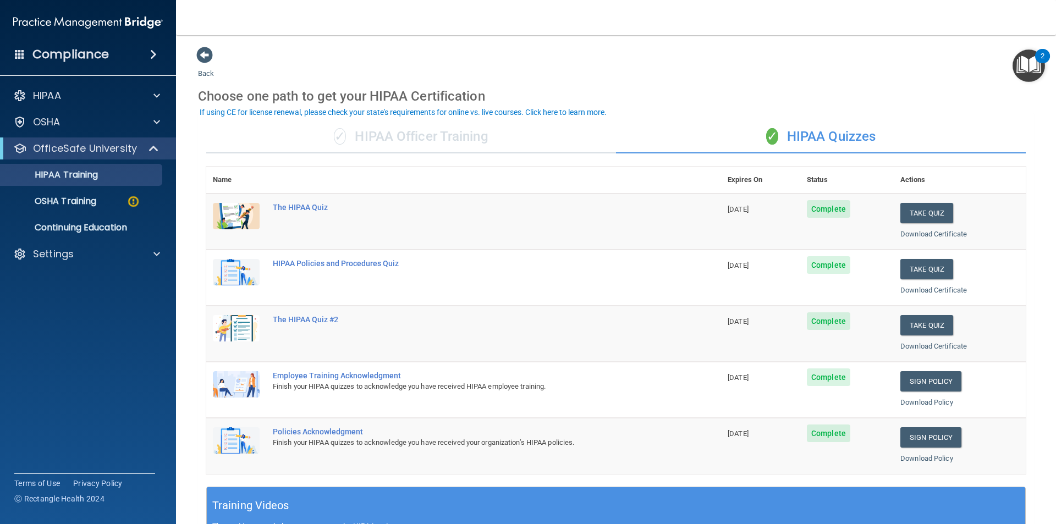
click at [1026, 64] on img "Open Resource Center, 2 new notifications" at bounding box center [1028, 65] width 32 height 32
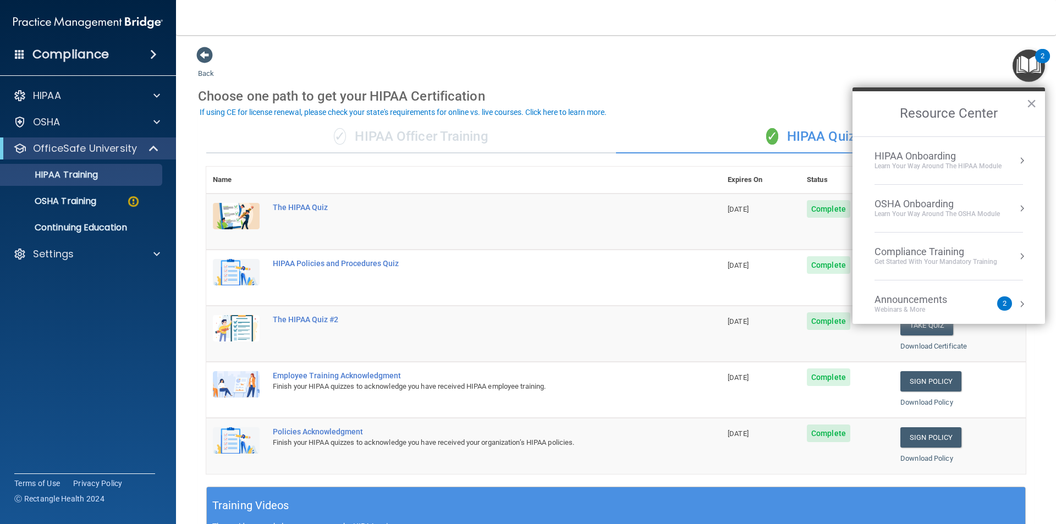
click at [1016, 168] on ol "HIPAA Onboarding Learn Your Way around the HIPAA module OSHA Onboarding Learn y…" at bounding box center [948, 230] width 192 height 188
click at [1016, 163] on button "Resource Center" at bounding box center [1021, 160] width 11 height 11
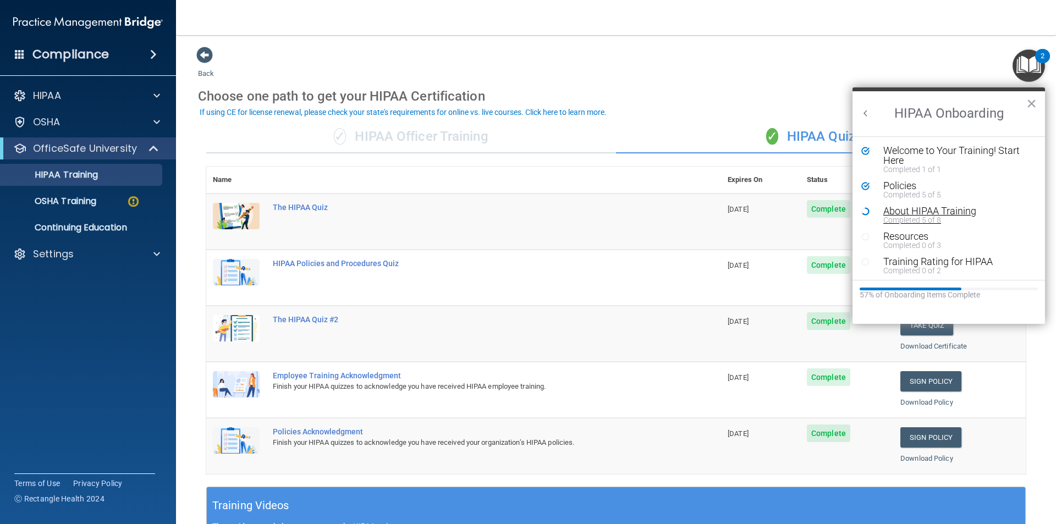
click at [905, 216] on div "Completed 5 of 8" at bounding box center [952, 220] width 139 height 8
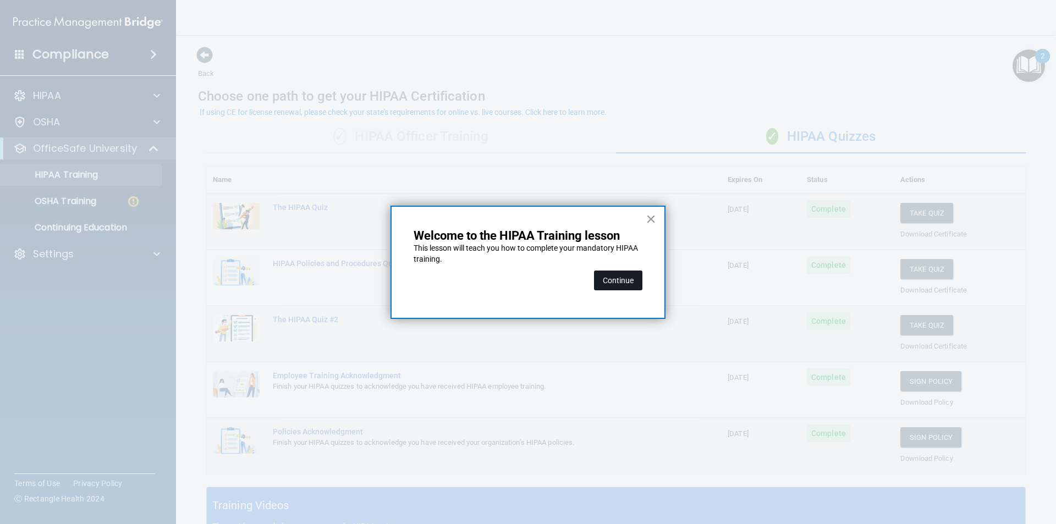
click at [612, 280] on button "Continue" at bounding box center [618, 281] width 48 height 20
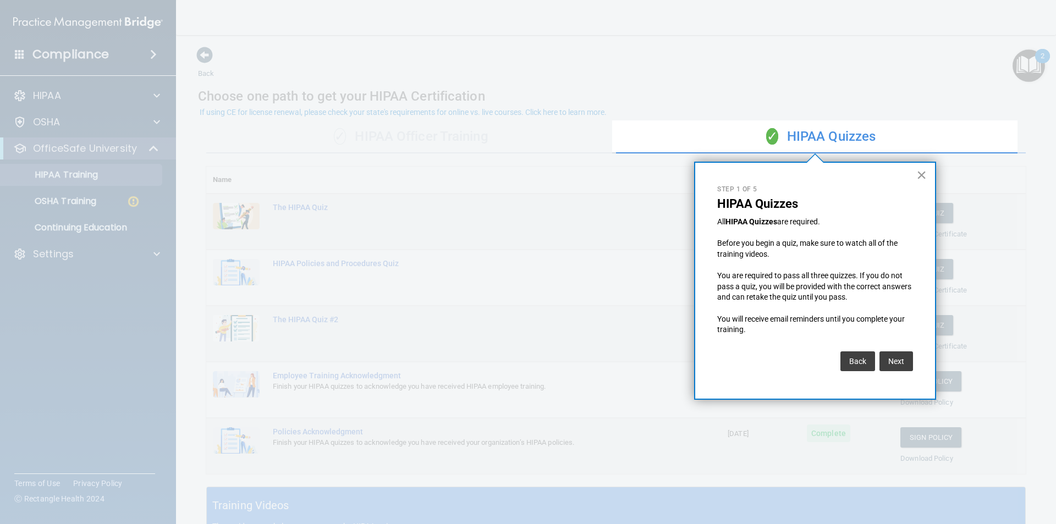
click at [921, 174] on button "×" at bounding box center [921, 175] width 10 height 18
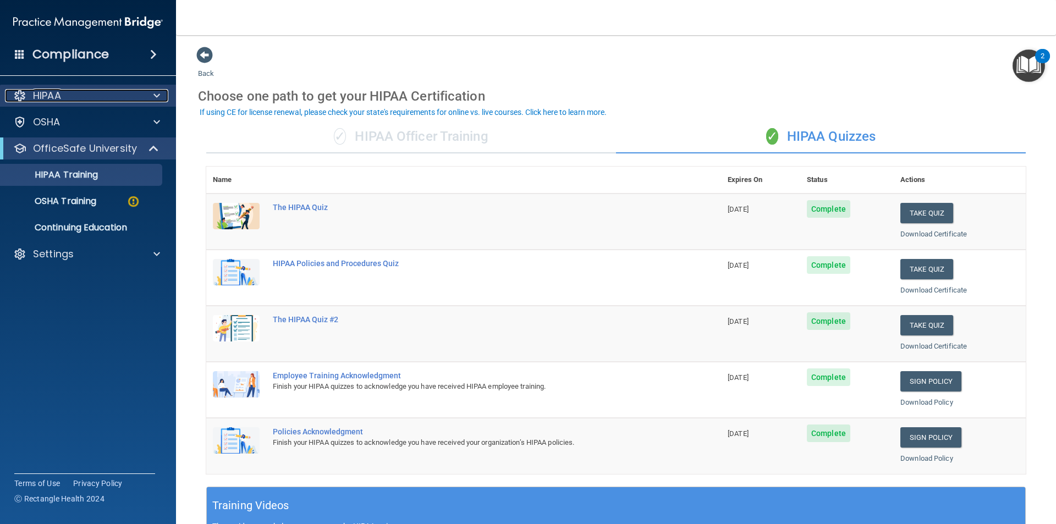
click at [58, 93] on p "HIPAA" at bounding box center [47, 95] width 28 height 13
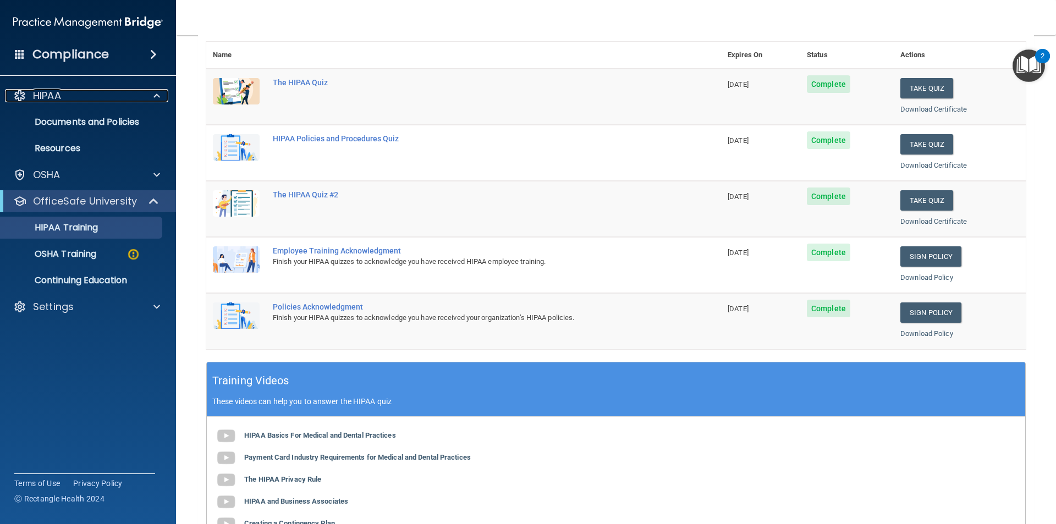
scroll to position [55, 0]
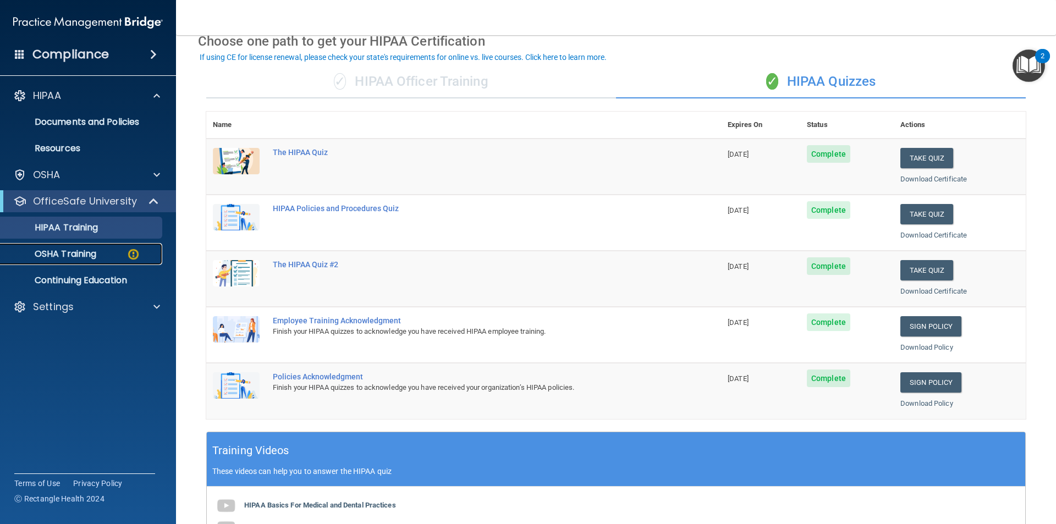
click at [74, 251] on p "OSHA Training" at bounding box center [51, 254] width 89 height 11
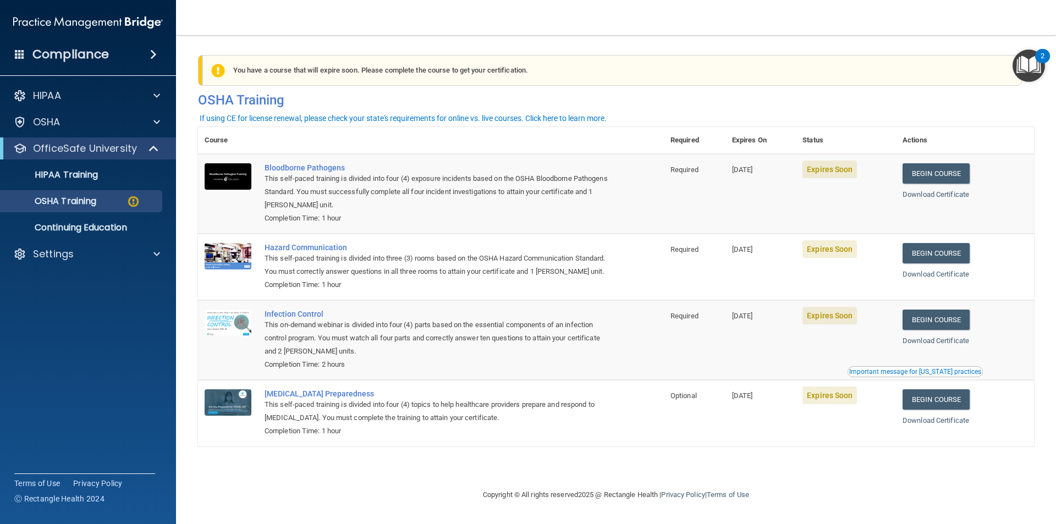
drag, startPoint x: 351, startPoint y: 476, endPoint x: 342, endPoint y: 478, distance: 9.1
click at [344, 478] on main "You have a course that has expired or is incomplete. Please complete the course…" at bounding box center [616, 279] width 880 height 489
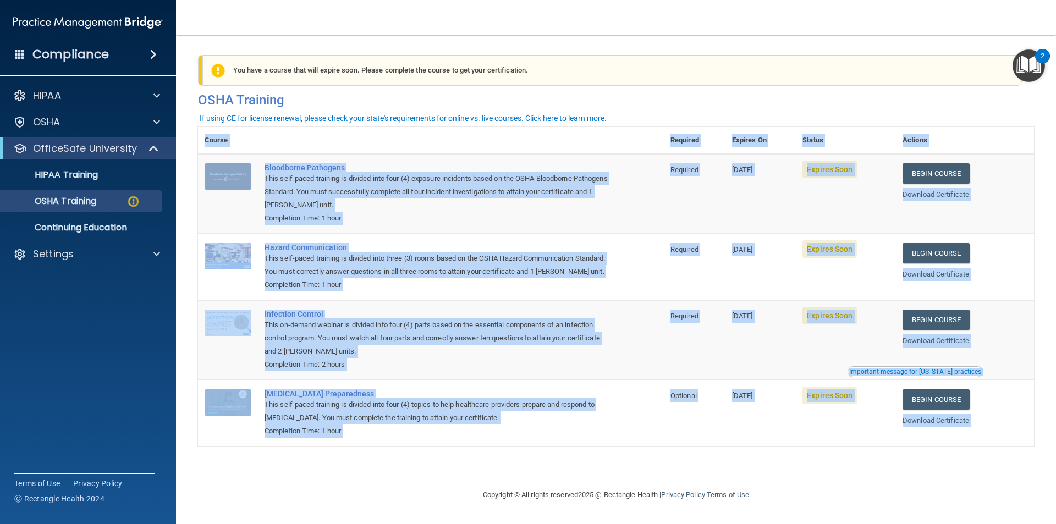
click at [236, 486] on footer "Copyright © All rights reserved 2025 @ Rectangle Health | Privacy Policy | Term…" at bounding box center [616, 495] width 836 height 36
